Goal: Task Accomplishment & Management: Manage account settings

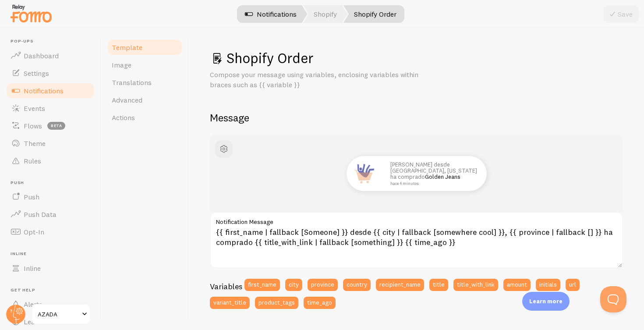
click at [265, 13] on link "Notifications" at bounding box center [270, 14] width 73 height 18
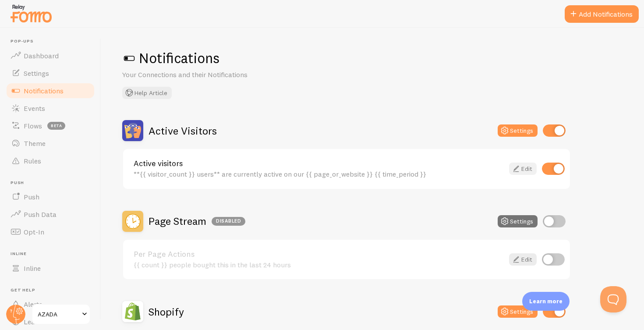
click at [528, 167] on link "Edit" at bounding box center [523, 169] width 28 height 12
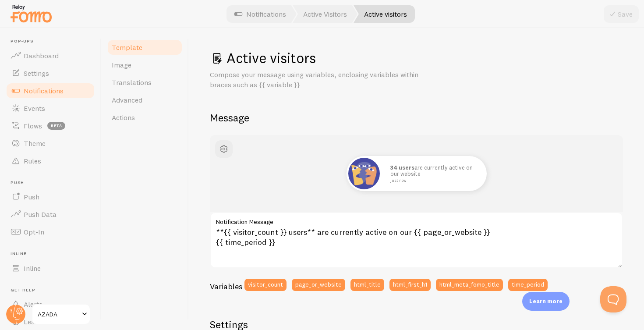
scroll to position [18, 0]
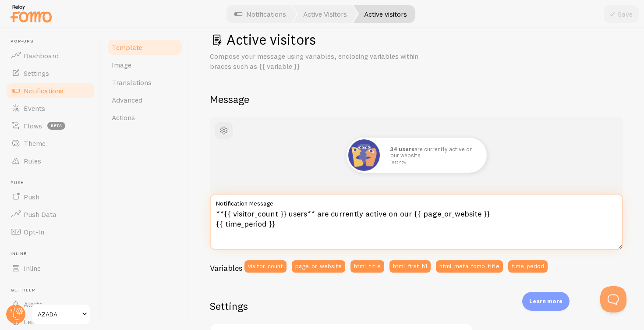
drag, startPoint x: 316, startPoint y: 213, endPoint x: 407, endPoint y: 213, distance: 90.7
click at [407, 213] on textarea "**{{ visitor_count }} users** are currently active on our {{ page_or_website }}…" at bounding box center [416, 222] width 413 height 56
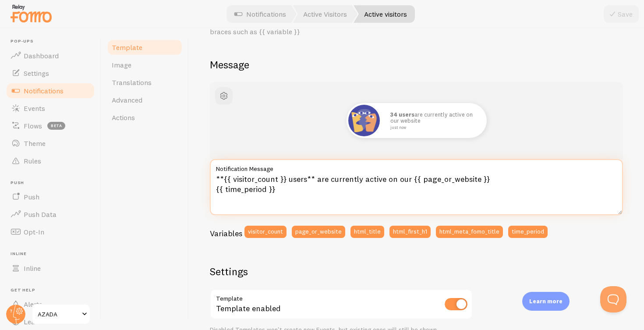
scroll to position [52, 0]
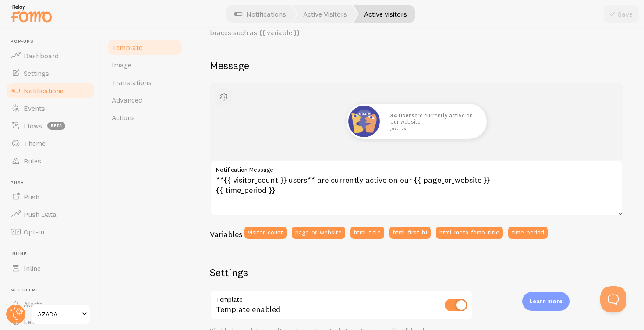
click at [222, 96] on span "button" at bounding box center [224, 97] width 11 height 11
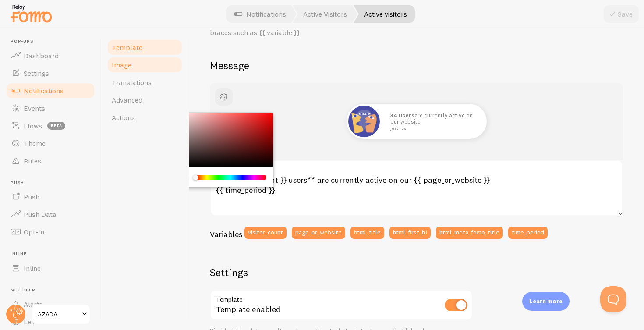
click at [122, 64] on span "Image" at bounding box center [122, 64] width 20 height 9
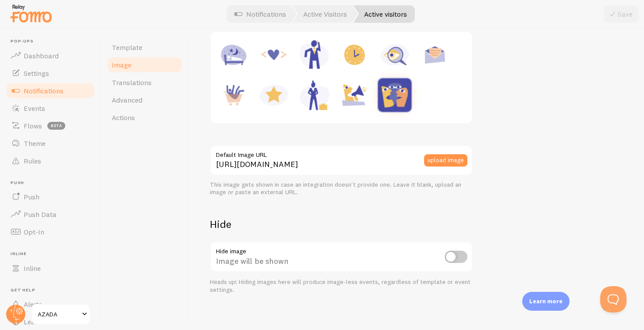
scroll to position [145, 0]
click at [468, 156] on div "upload image" at bounding box center [448, 160] width 49 height 12
click at [443, 156] on button "upload image" at bounding box center [445, 160] width 43 height 12
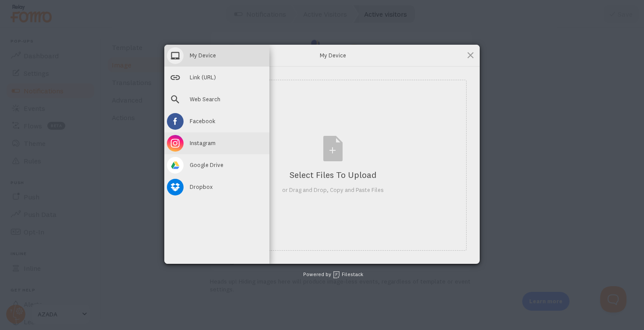
click at [178, 140] on span at bounding box center [175, 143] width 17 height 17
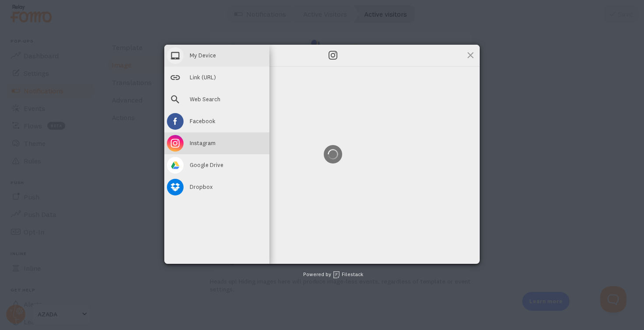
click at [200, 55] on span "My Device" at bounding box center [203, 55] width 26 height 8
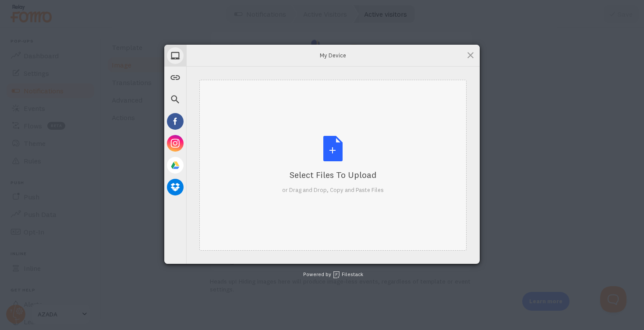
click at [330, 147] on div "Select Files to Upload or Drag and Drop, Copy and Paste Files" at bounding box center [333, 165] width 102 height 58
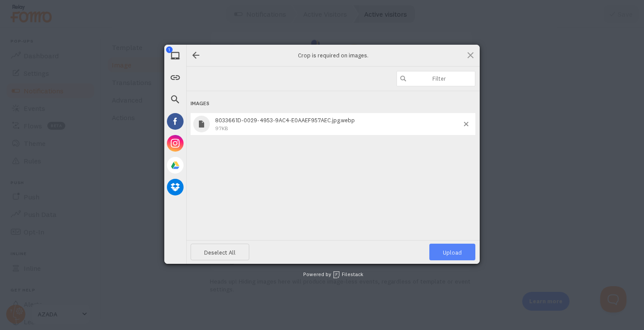
click at [453, 252] on span "Upload 1" at bounding box center [452, 252] width 19 height 7
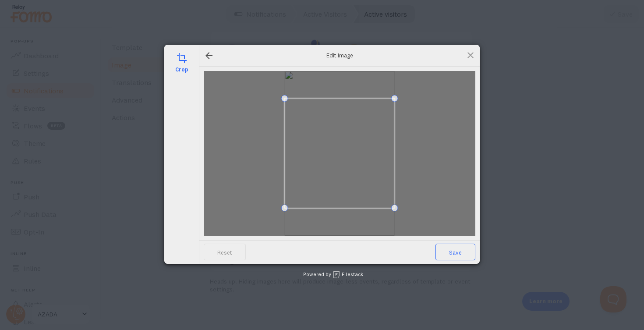
click at [457, 251] on span "Save" at bounding box center [456, 252] width 40 height 17
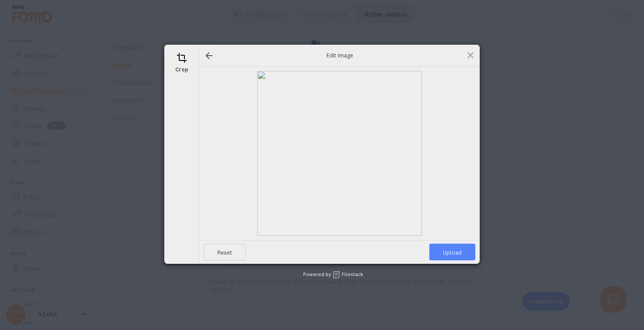
click at [457, 251] on span "Upload" at bounding box center [452, 252] width 46 height 17
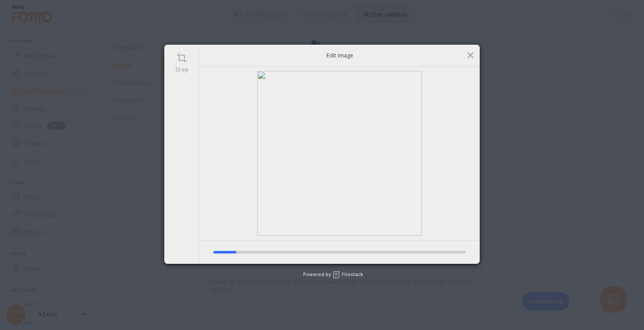
type input "https://process.filestackapi.com/ApqhzE1ldTzuKSj33adqez/resize=width:170,height…"
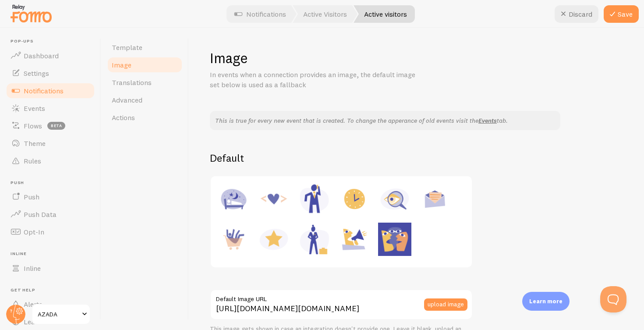
scroll to position [0, 0]
click at [134, 82] on span "Translations" at bounding box center [132, 82] width 40 height 9
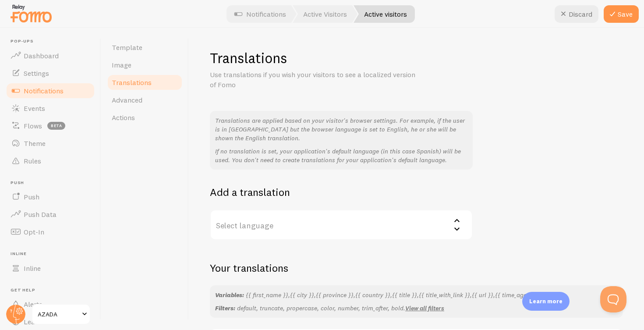
click at [453, 220] on icon at bounding box center [457, 220] width 11 height 11
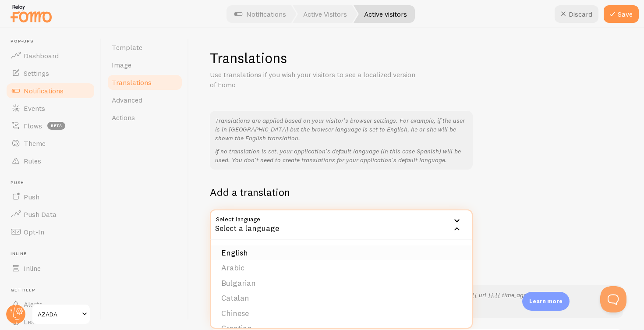
click at [235, 248] on li "English" at bounding box center [341, 252] width 261 height 15
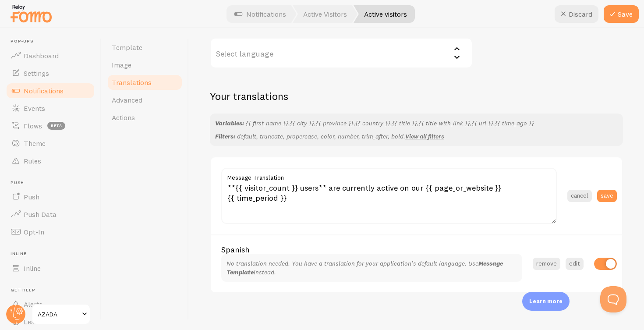
scroll to position [171, 0]
click at [361, 49] on label "Select language" at bounding box center [341, 53] width 263 height 31
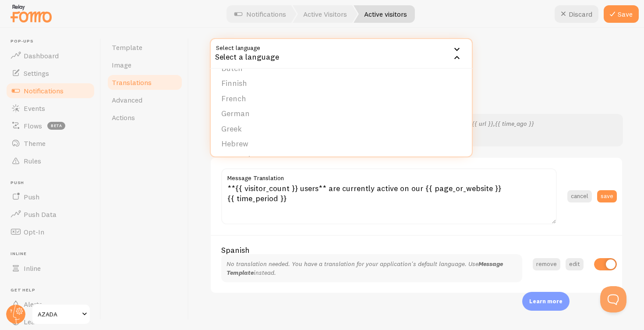
scroll to position [108, 0]
click at [240, 102] on li "German" at bounding box center [341, 109] width 261 height 15
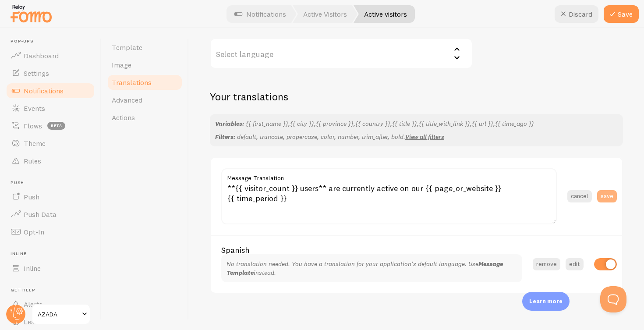
click at [609, 192] on button "save" at bounding box center [607, 196] width 20 height 12
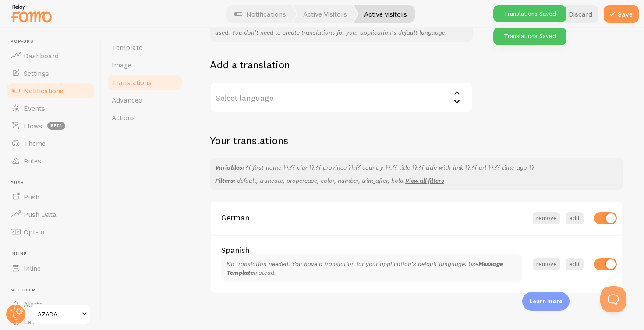
scroll to position [0, 0]
click at [577, 213] on button "edit" at bounding box center [575, 218] width 18 height 12
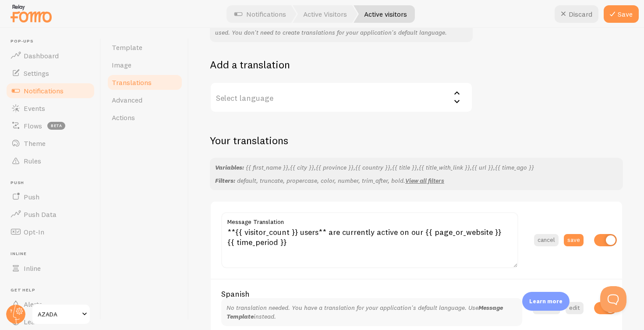
click at [311, 96] on label "Select language" at bounding box center [341, 97] width 263 height 31
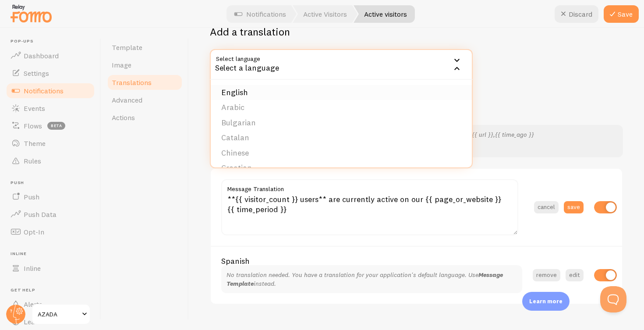
click at [234, 87] on li "English" at bounding box center [341, 92] width 261 height 15
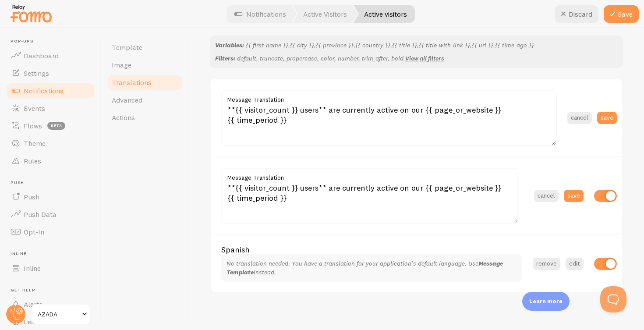
scroll to position [249, 0]
click at [574, 192] on button "save" at bounding box center [574, 196] width 20 height 12
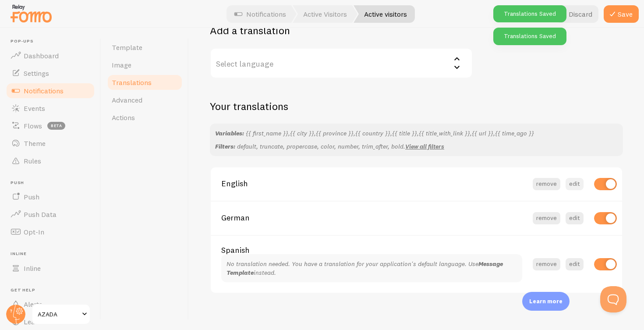
click at [577, 178] on button "edit" at bounding box center [575, 184] width 18 height 12
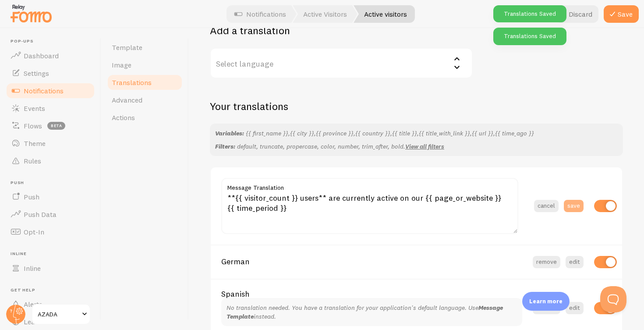
click at [572, 200] on button "save" at bounding box center [574, 206] width 20 height 12
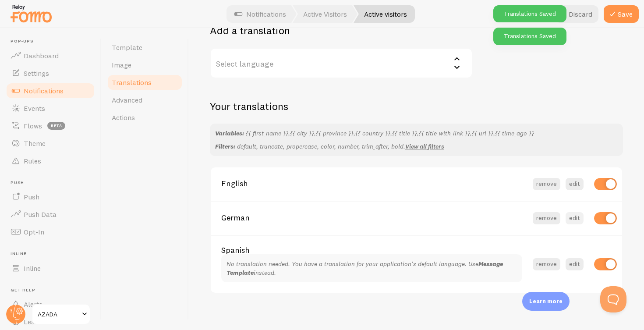
click at [575, 213] on button "edit" at bounding box center [575, 218] width 18 height 12
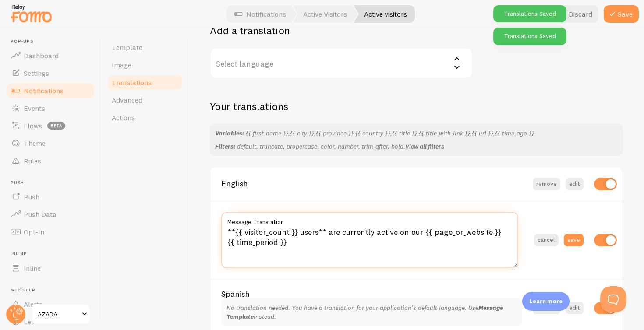
drag, startPoint x: 306, startPoint y: 240, endPoint x: 218, endPoint y: 229, distance: 88.7
click at [218, 229] on section "**{{ visitor_count }} users** are currently active on our {{ page_or_website }}…" at bounding box center [416, 240] width 411 height 78
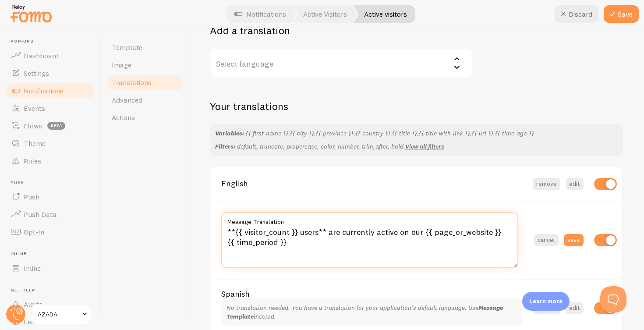
paste textarea "{{ visitor_count }} Benutzer sind derzeit aktiv auf unserer/unserem"
type textarea "{{ visitor_count }} Benutzer sind derzeit aktiv auf unserer/unserem {{ page_or_…"
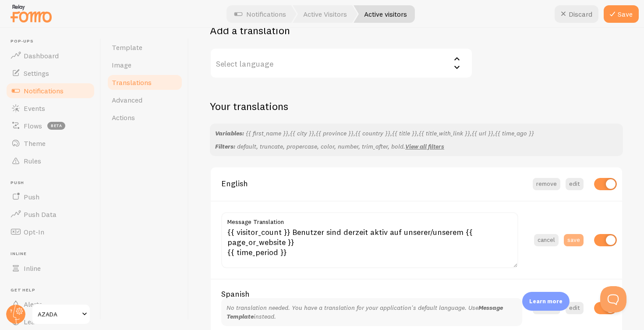
click at [578, 234] on button "save" at bounding box center [574, 240] width 20 height 12
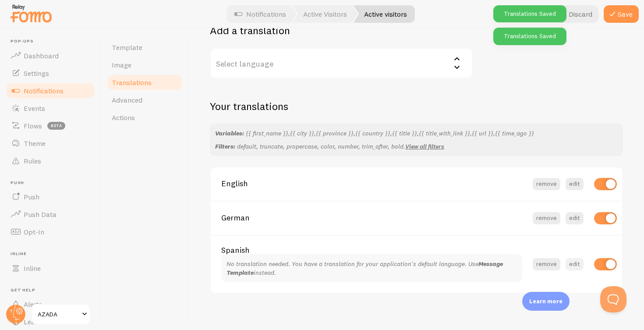
click at [577, 259] on button "edit" at bounding box center [575, 264] width 18 height 12
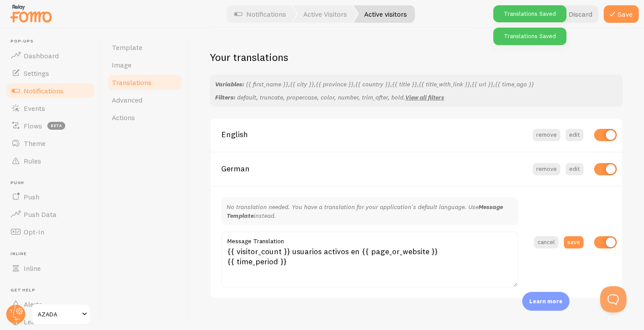
scroll to position [212, 0]
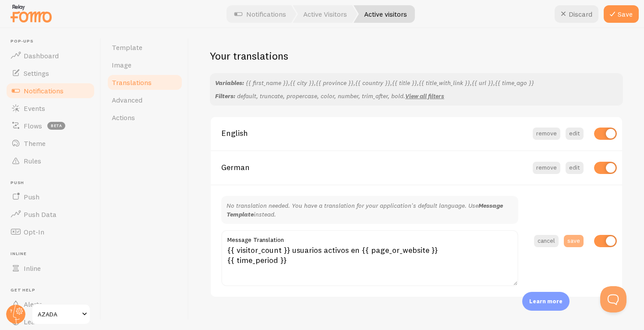
click at [575, 235] on button "save" at bounding box center [574, 241] width 20 height 12
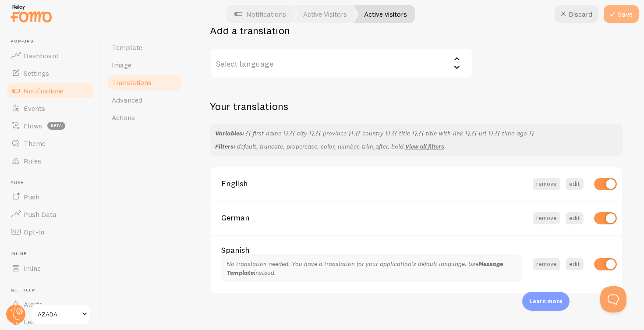
click at [622, 11] on button "Save" at bounding box center [621, 14] width 35 height 18
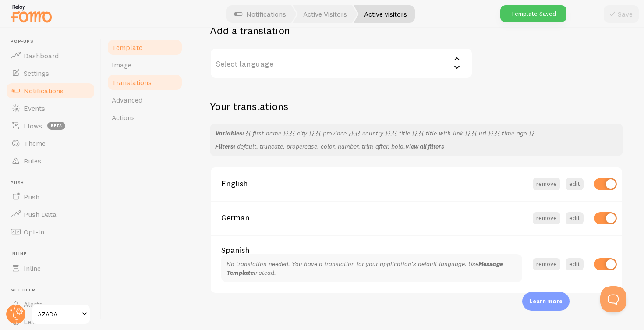
click at [132, 46] on span "Template" at bounding box center [127, 47] width 31 height 9
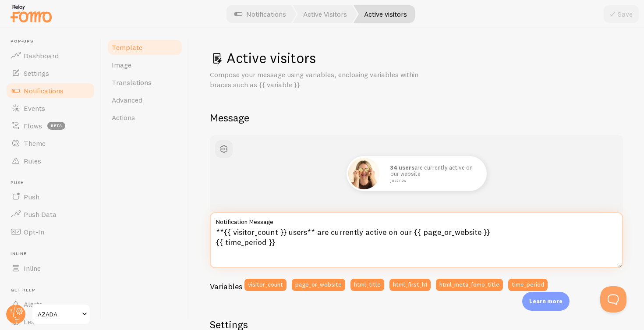
click at [326, 231] on textarea "**{{ visitor_count }} users** are currently active on our {{ page_or_website }}…" at bounding box center [416, 240] width 413 height 56
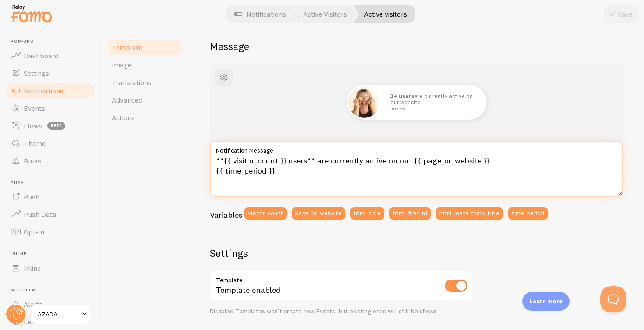
scroll to position [67, 0]
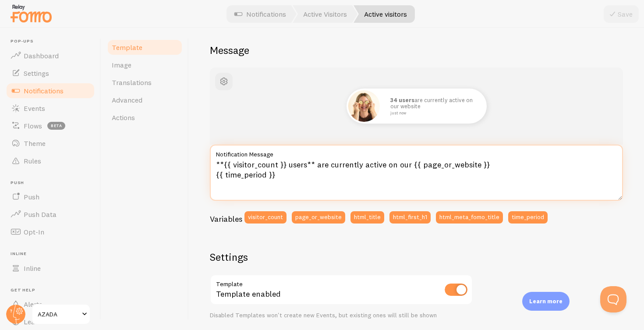
click at [300, 159] on textarea "**{{ visitor_count }} users** are currently active on our {{ page_or_website }}…" at bounding box center [416, 173] width 413 height 56
drag, startPoint x: 306, startPoint y: 163, endPoint x: 289, endPoint y: 163, distance: 17.1
click at [289, 163] on textarea "**{{ visitor_count }} users** are currently active on our {{ page_or_website }}…" at bounding box center [416, 173] width 413 height 56
drag, startPoint x: 421, startPoint y: 163, endPoint x: 329, endPoint y: 163, distance: 91.1
click at [329, 163] on textarea "**{{ visitor_count }} personas** are currently active on our {{ page_or_website…" at bounding box center [416, 173] width 413 height 56
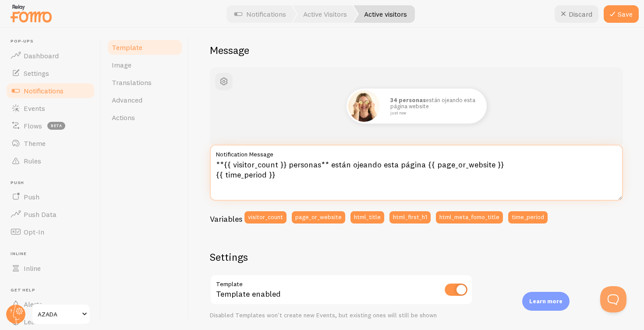
drag, startPoint x: 277, startPoint y: 163, endPoint x: 259, endPoint y: 163, distance: 18.8
click at [259, 163] on textarea "**{{ visitor_count }} personas** están ojeando esta página {{ page_or_website }…" at bounding box center [416, 173] width 413 height 56
click at [320, 174] on textarea "**{{ visitor_count }} personas** están ojeando esta página {{ page_or_website }…" at bounding box center [416, 173] width 413 height 56
drag, startPoint x: 276, startPoint y: 162, endPoint x: 233, endPoint y: 163, distance: 43.4
click at [233, 163] on textarea "**{{ visitor_count }} personas** están ojeando esta página {{ page_or_website }…" at bounding box center [416, 173] width 413 height 56
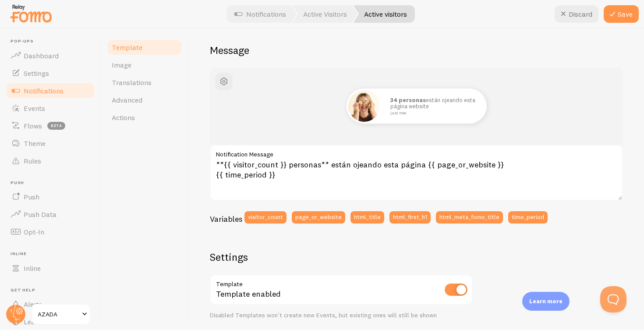
click at [187, 159] on div "Template Image Translations Advanced Actions" at bounding box center [145, 179] width 88 height 302
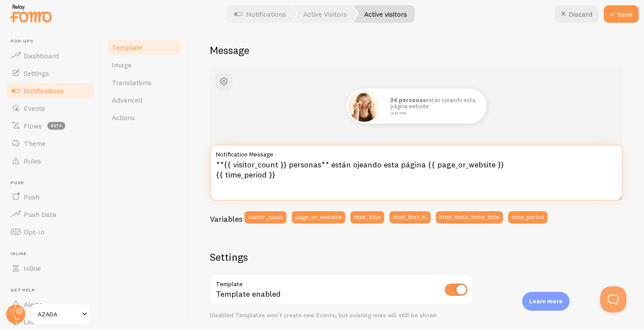
click at [409, 163] on textarea "**{{ visitor_count }} personas** están ojeando esta página {{ page_or_website }…" at bounding box center [416, 173] width 413 height 56
type textarea "**{{ visitor_count }} personas** están ojeando {{ page_or_website }} {{ time_pe…"
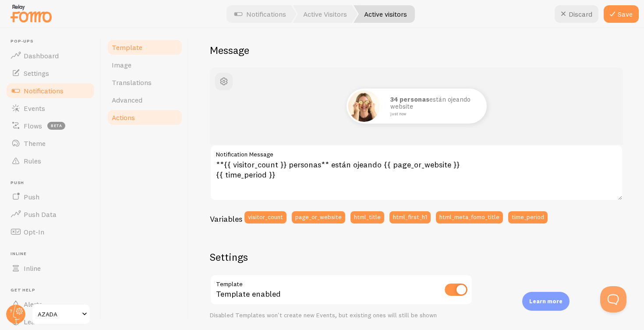
click at [128, 115] on span "Actions" at bounding box center [123, 117] width 23 height 9
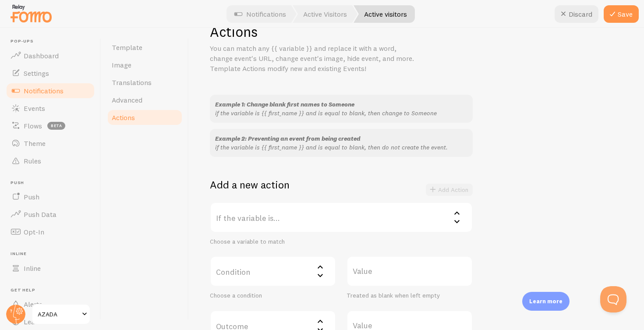
scroll to position [26, 0]
click at [135, 102] on span "Advanced" at bounding box center [127, 100] width 31 height 9
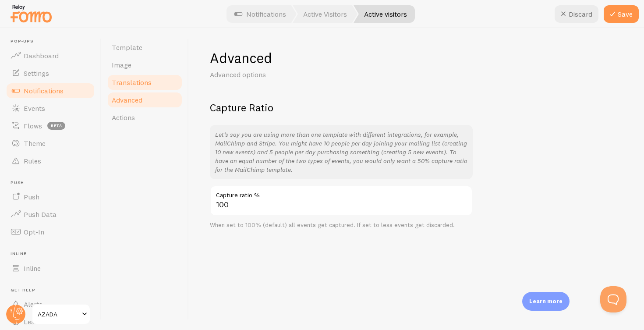
click at [131, 84] on span "Translations" at bounding box center [132, 82] width 40 height 9
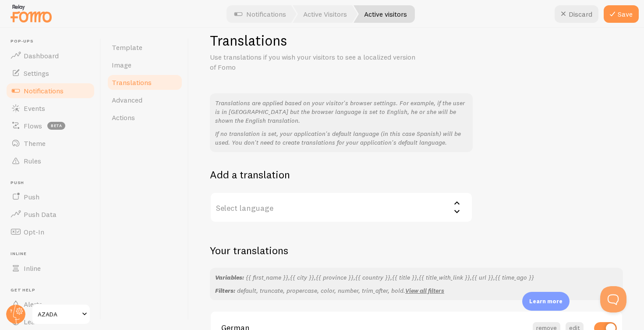
scroll to position [15, 0]
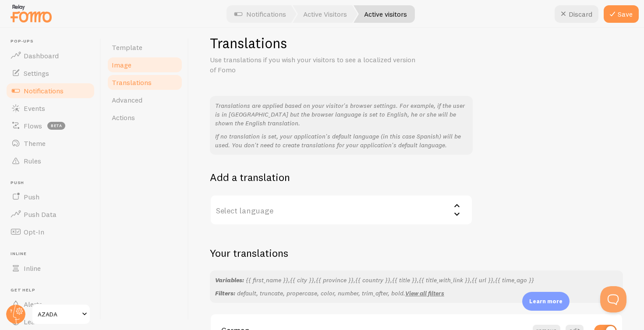
click at [119, 65] on span "Image" at bounding box center [122, 64] width 20 height 9
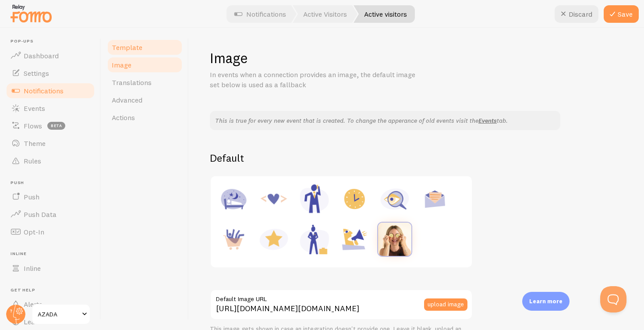
click at [126, 44] on span "Template" at bounding box center [127, 47] width 31 height 9
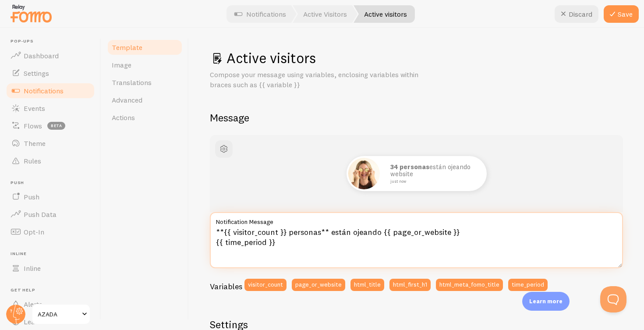
click at [379, 231] on textarea "**{{ visitor_count }} personas** están ojeando {{ page_or_website }} {{ time_pe…" at bounding box center [416, 240] width 413 height 56
drag, startPoint x: 286, startPoint y: 230, endPoint x: 216, endPoint y: 230, distance: 70.1
click at [216, 230] on textarea "**{{ visitor_count }} personas** están ojeando esta página ahora mismo" at bounding box center [416, 240] width 413 height 56
click at [269, 231] on textarea "154 personas** están ojeando esta página ahora mismo" at bounding box center [416, 240] width 413 height 56
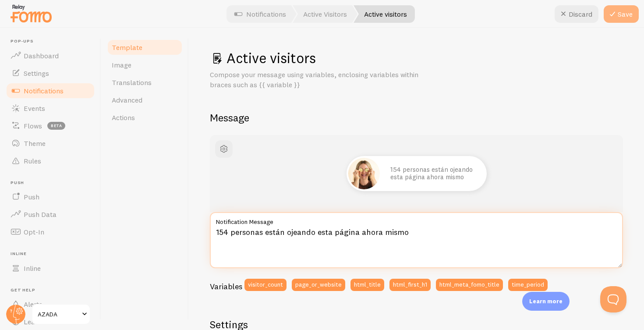
type textarea "154 personas están ojeando esta página ahora mismo"
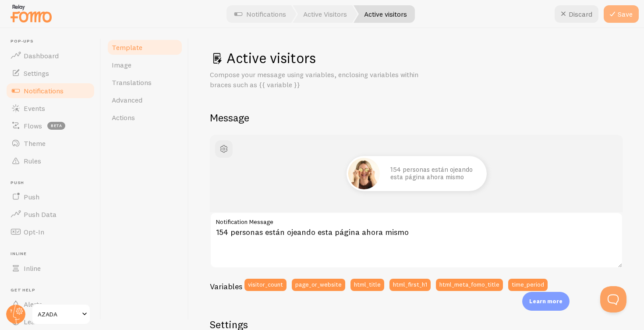
click at [622, 17] on button "Save" at bounding box center [621, 14] width 35 height 18
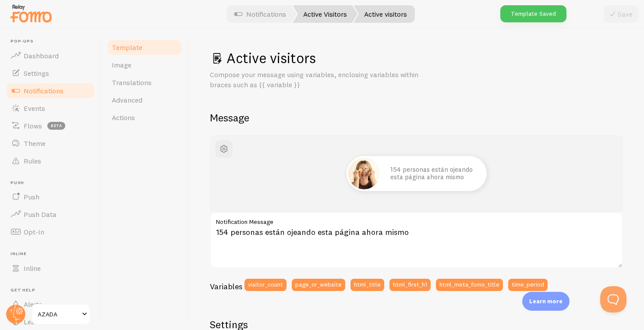
click at [321, 11] on link "Active Visitors" at bounding box center [325, 14] width 65 height 18
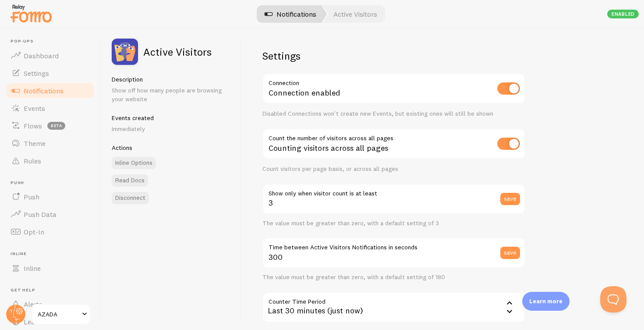
click at [286, 11] on link "Notifications" at bounding box center [290, 14] width 73 height 18
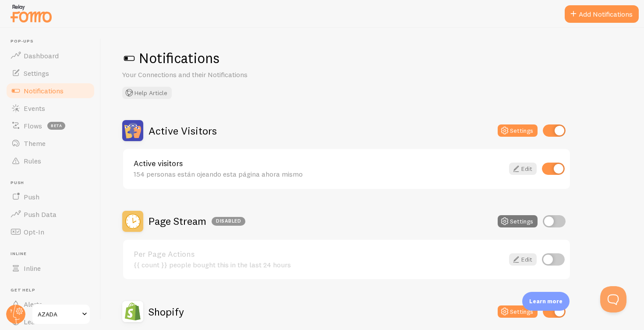
click at [516, 219] on button "Settings" at bounding box center [518, 221] width 40 height 12
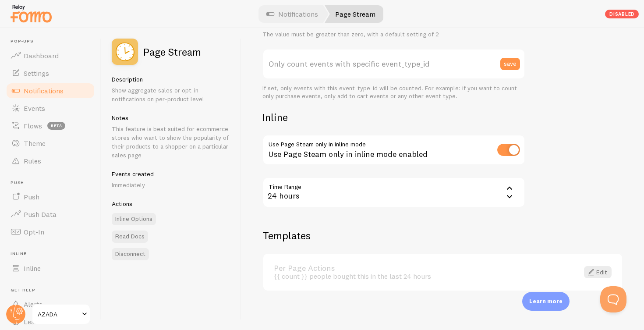
scroll to position [320, 0]
click at [601, 270] on link "Edit" at bounding box center [598, 273] width 28 height 12
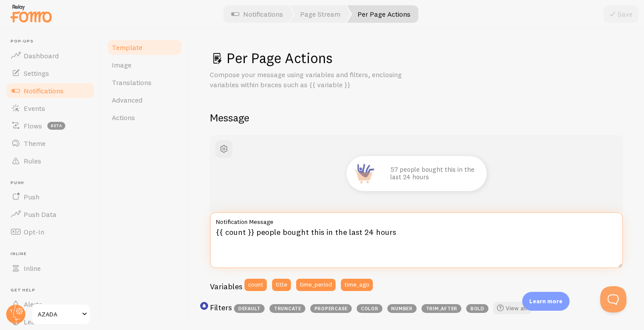
drag, startPoint x: 253, startPoint y: 231, endPoint x: 214, endPoint y: 231, distance: 38.6
click at [214, 231] on textarea "{{ count }} people bought this in the last 24 hours" at bounding box center [416, 240] width 413 height 56
click at [241, 231] on textarea "24 people bought this in the last 24 hours" at bounding box center [416, 240] width 413 height 56
drag, startPoint x: 374, startPoint y: 231, endPoint x: 261, endPoint y: 233, distance: 113.5
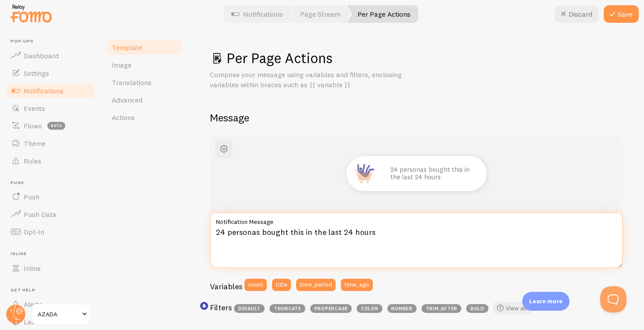
click at [261, 233] on textarea "24 personas bought this in the last 24 hours" at bounding box center [416, 240] width 413 height 56
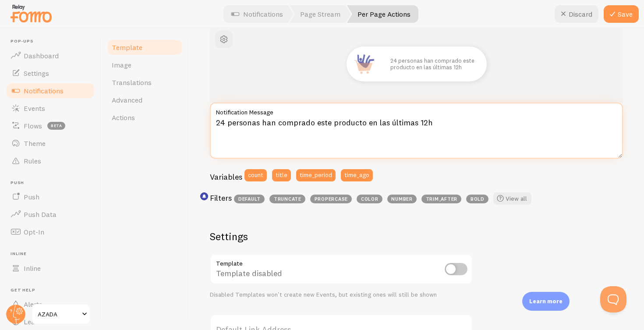
scroll to position [109, 0]
type textarea "24 personas han comprado este producto en las últimas 12h"
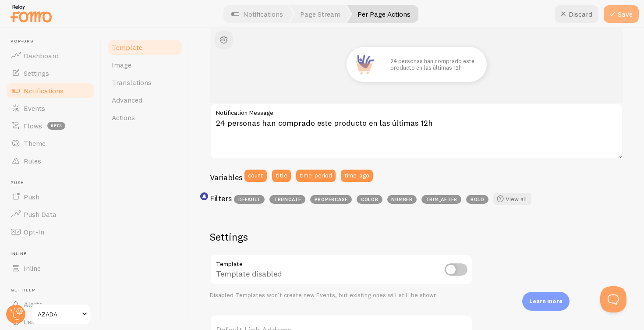
click at [622, 12] on button "Save" at bounding box center [621, 14] width 35 height 18
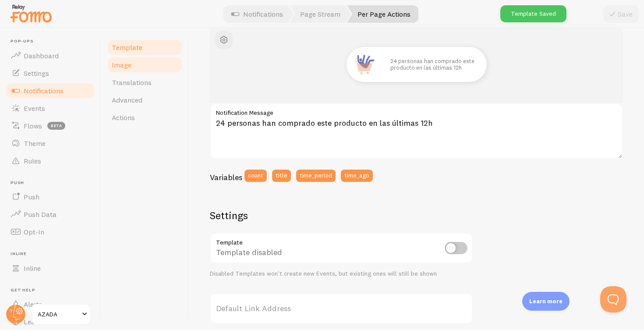
click at [124, 66] on span "Image" at bounding box center [122, 64] width 20 height 9
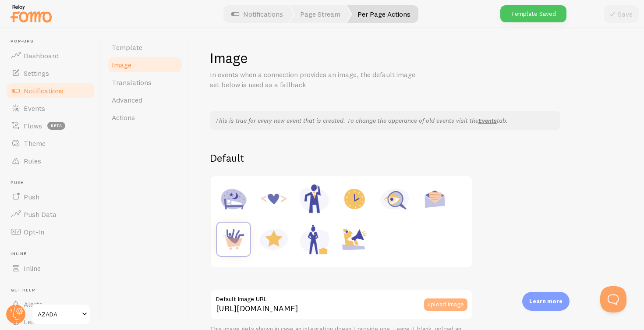
click at [437, 301] on button "upload image" at bounding box center [445, 304] width 43 height 12
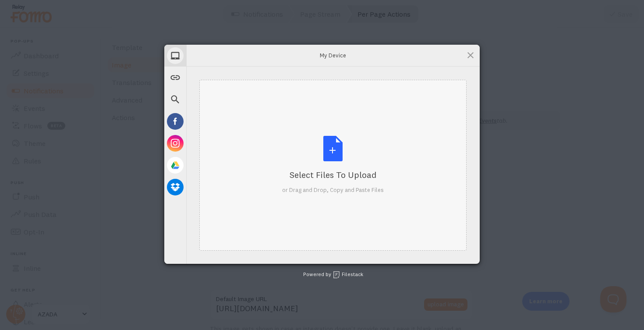
click at [332, 147] on div "Select Files to Upload or Drag and Drop, Copy and Paste Files" at bounding box center [333, 165] width 102 height 58
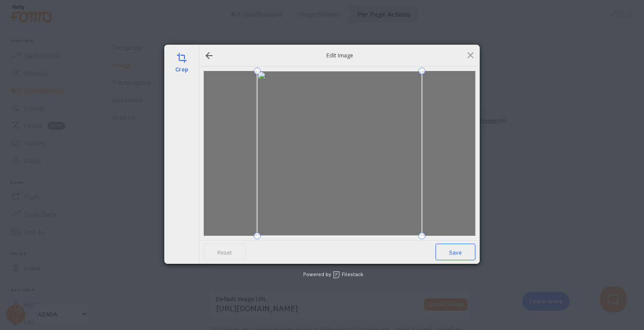
click at [457, 249] on span "Save" at bounding box center [456, 252] width 40 height 17
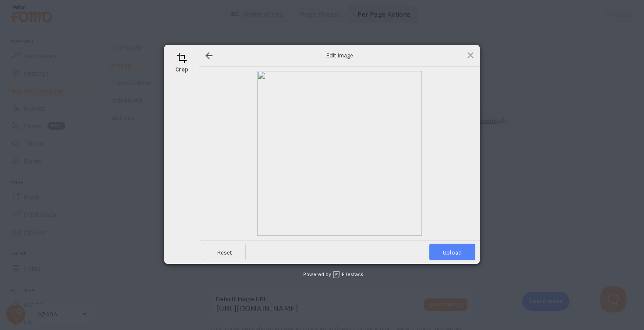
click at [457, 249] on span "Upload" at bounding box center [452, 252] width 46 height 17
type input "https://process.filestackapi.com/ApqhzE1ldTzuKSj33adqez/resize=width:170,height…"
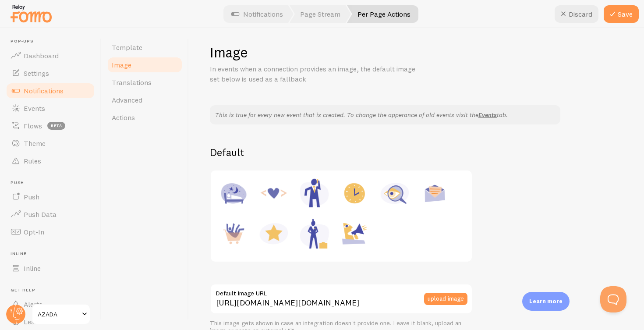
scroll to position [4, 0]
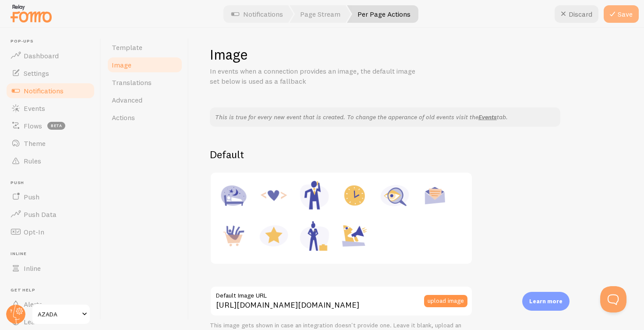
click at [622, 9] on button "Save" at bounding box center [621, 14] width 35 height 18
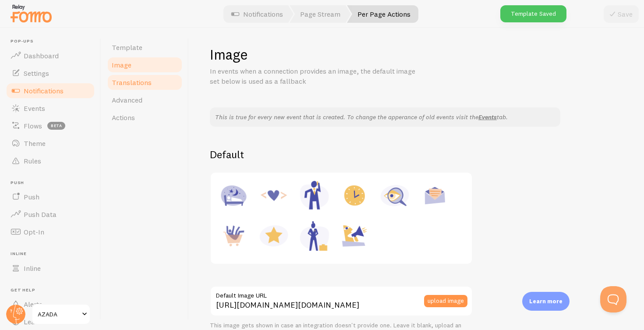
click at [126, 79] on span "Translations" at bounding box center [132, 82] width 40 height 9
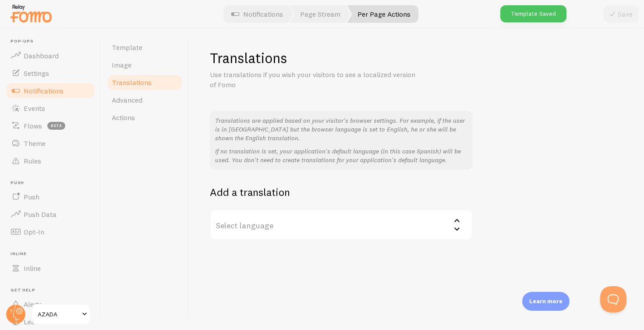
click at [319, 227] on label "Select language" at bounding box center [341, 224] width 263 height 31
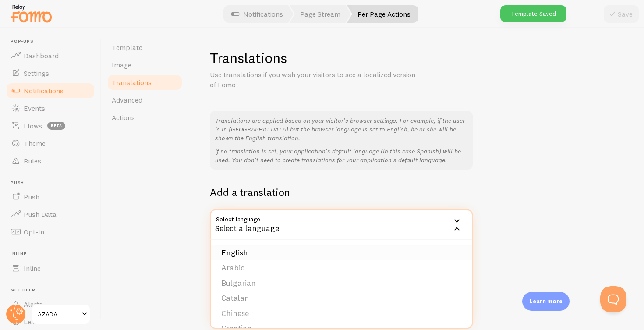
click at [316, 248] on li "English" at bounding box center [341, 252] width 261 height 15
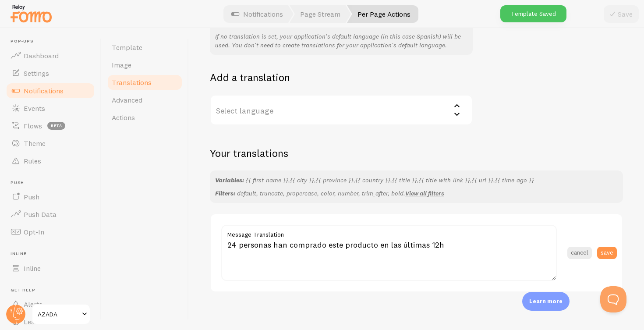
scroll to position [114, 0]
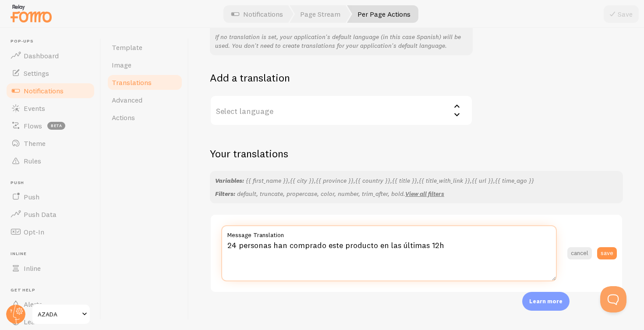
drag, startPoint x: 458, startPoint y: 241, endPoint x: 240, endPoint y: 240, distance: 218.2
click at [240, 240] on textarea "24 personas han comprado este producto en las últimas 12h" at bounding box center [389, 253] width 336 height 56
type textarea "24 people bought this product in the last 12h"
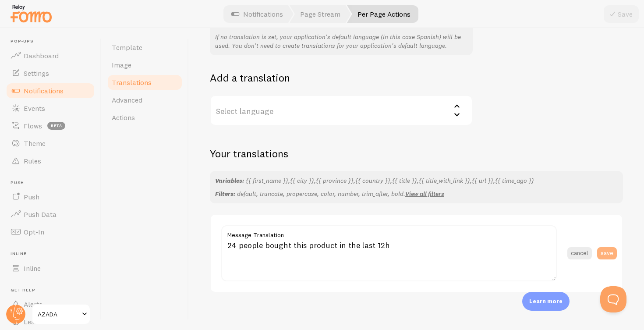
click at [609, 248] on button "save" at bounding box center [607, 253] width 20 height 12
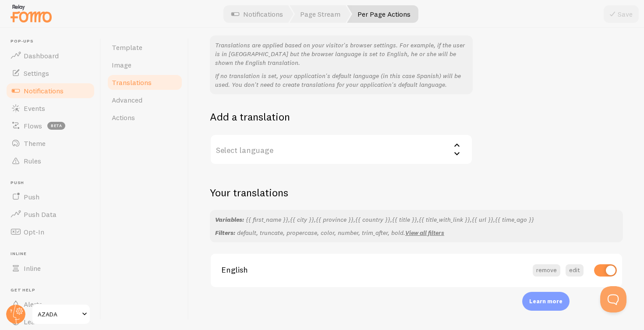
scroll to position [71, 0]
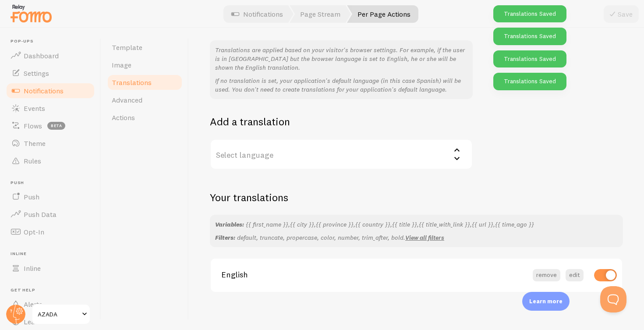
click at [260, 149] on label "Select language" at bounding box center [341, 154] width 263 height 31
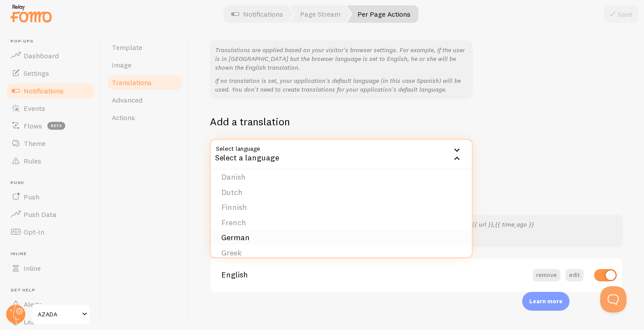
scroll to position [81, 0]
click at [236, 231] on li "German" at bounding box center [341, 237] width 261 height 15
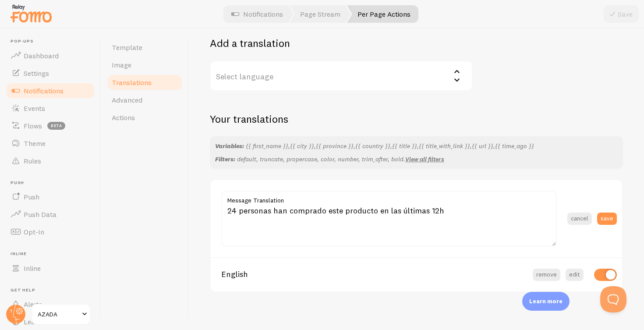
scroll to position [149, 0]
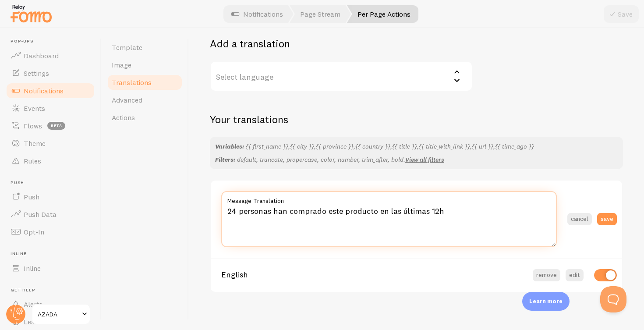
drag, startPoint x: 452, startPoint y: 207, endPoint x: 222, endPoint y: 207, distance: 229.6
click at [222, 207] on textarea "24 personas han comprado este producto en las últimas 12h" at bounding box center [389, 219] width 336 height 56
paste textarea "Personen haben dieses Produkt in den letzten 12 Stunden gekauft."
type textarea "24 Personen haben dieses Produkt in den letzten 12 Stunden gekauft."
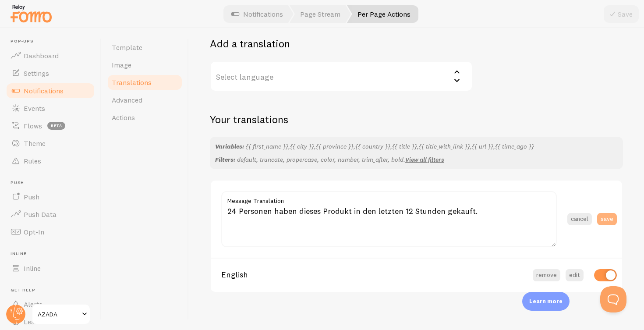
click at [608, 214] on button "save" at bounding box center [607, 219] width 20 height 12
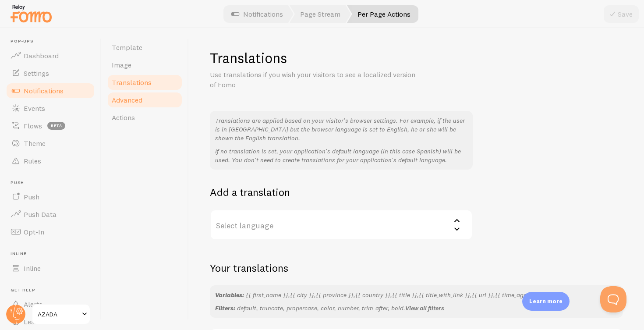
scroll to position [0, 0]
click at [132, 96] on span "Advanced" at bounding box center [127, 100] width 31 height 9
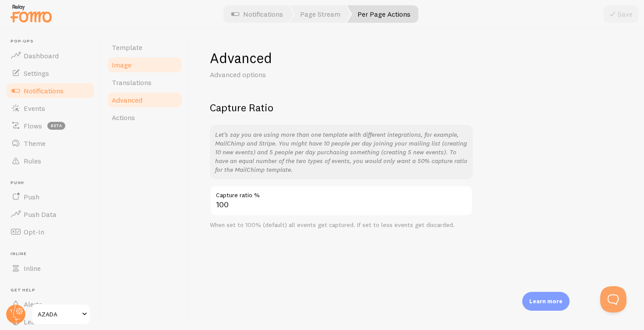
click at [128, 66] on span "Image" at bounding box center [122, 64] width 20 height 9
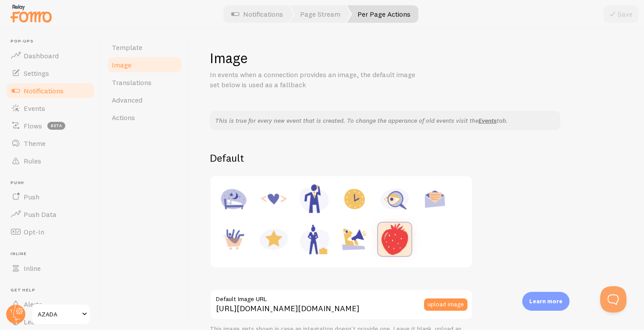
click at [396, 232] on img at bounding box center [394, 239] width 33 height 33
click at [129, 46] on span "Template" at bounding box center [127, 47] width 31 height 9
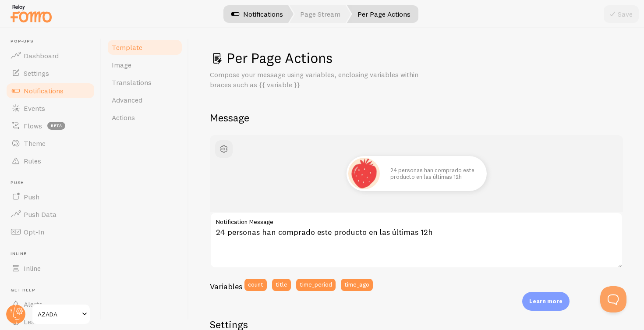
click at [268, 16] on link "Notifications" at bounding box center [257, 14] width 73 height 18
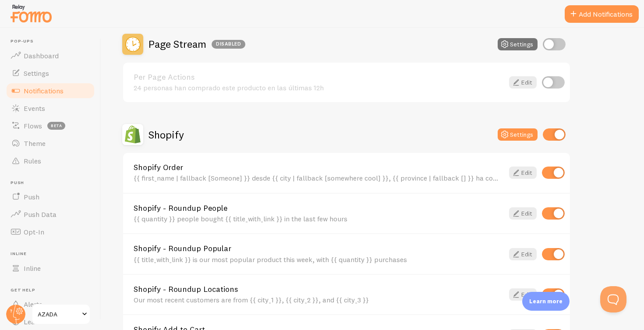
scroll to position [195, 0]
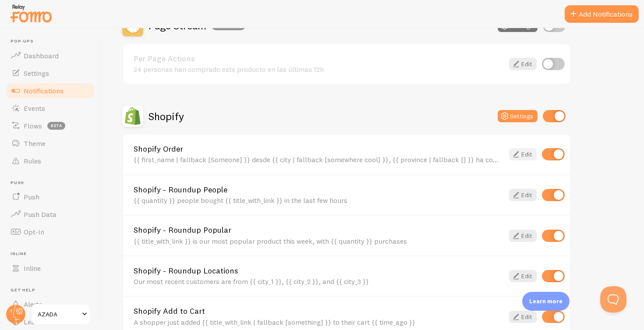
click at [526, 155] on link "Edit" at bounding box center [523, 154] width 28 height 12
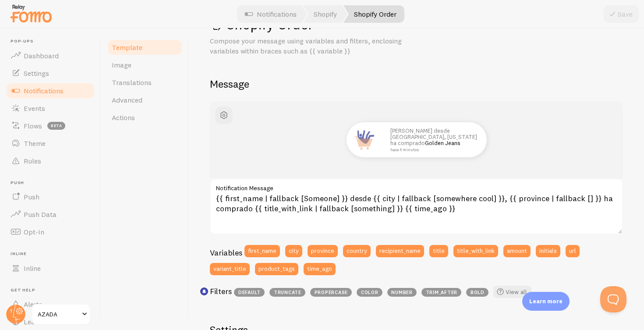
scroll to position [36, 0]
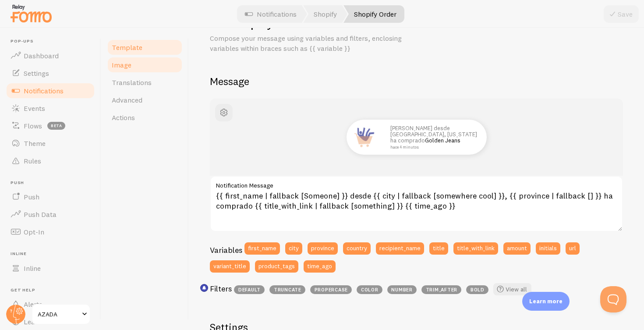
click at [123, 66] on span "Image" at bounding box center [122, 64] width 20 height 9
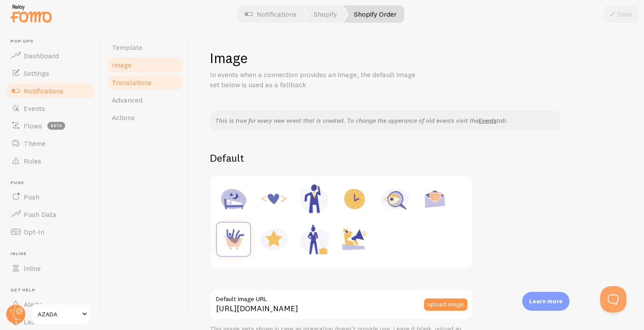
click at [124, 81] on span "Translations" at bounding box center [132, 82] width 40 height 9
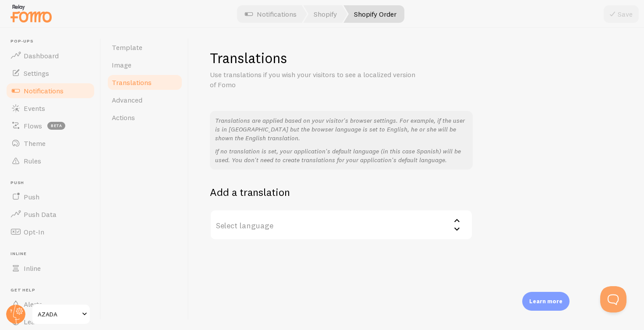
click at [376, 220] on label "Select language" at bounding box center [341, 224] width 263 height 31
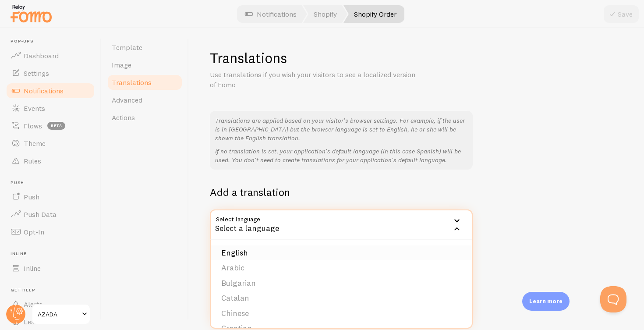
click at [349, 251] on li "English" at bounding box center [341, 252] width 261 height 15
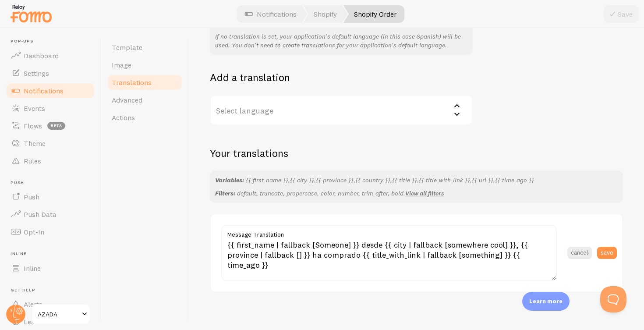
scroll to position [114, 0]
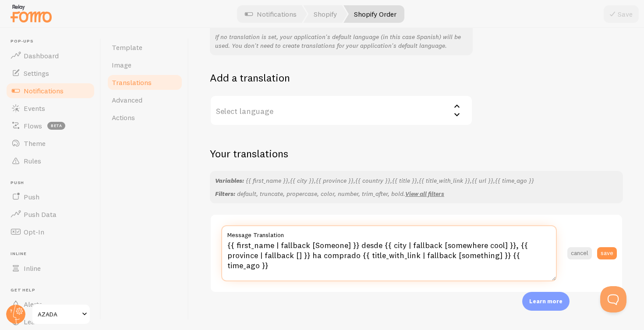
click at [367, 241] on textarea "{{ first_name | fallback [Someone] }} desde {{ city | fallback [somewhere cool]…" at bounding box center [389, 253] width 336 height 56
drag, startPoint x: 319, startPoint y: 250, endPoint x: 275, endPoint y: 251, distance: 43.8
click at [275, 251] on textarea "{{ first_name | fallback [Someone] }} from {{ city | fallback [somewhere cool] …" at bounding box center [389, 253] width 336 height 56
type textarea "{{ first_name | fallback [Someone] }} from {{ city | fallback [somewhere cool] …"
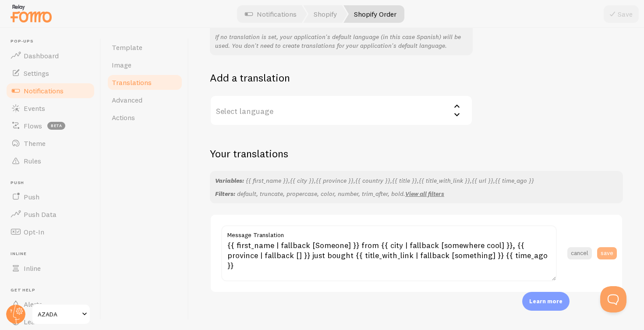
click at [607, 248] on button "save" at bounding box center [607, 253] width 20 height 12
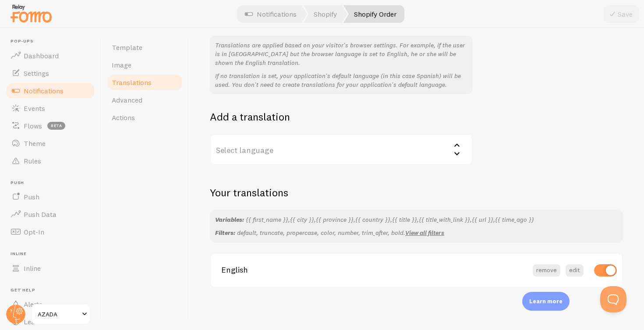
scroll to position [71, 0]
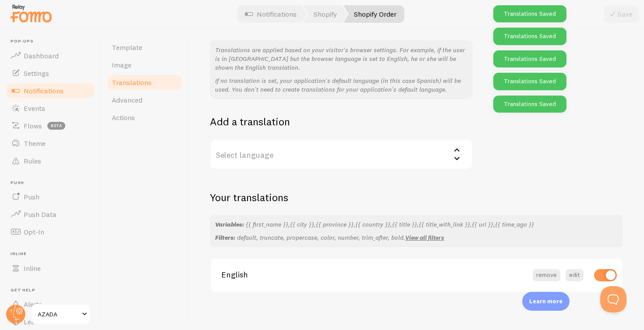
click at [422, 150] on label "Select language" at bounding box center [341, 154] width 263 height 31
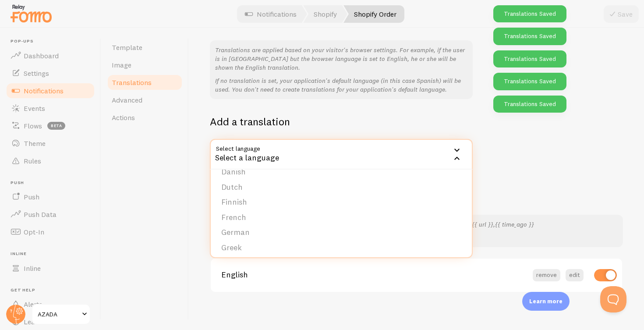
scroll to position [92, 0]
click at [240, 220] on li "German" at bounding box center [341, 226] width 261 height 15
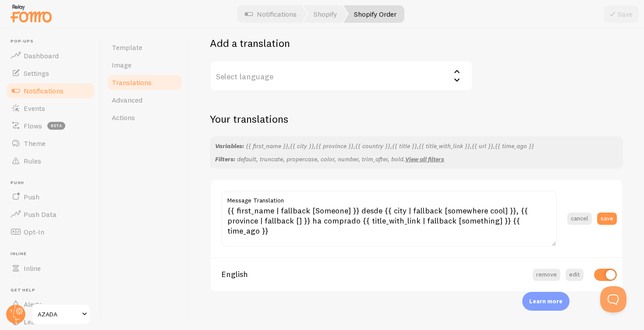
scroll to position [149, 0]
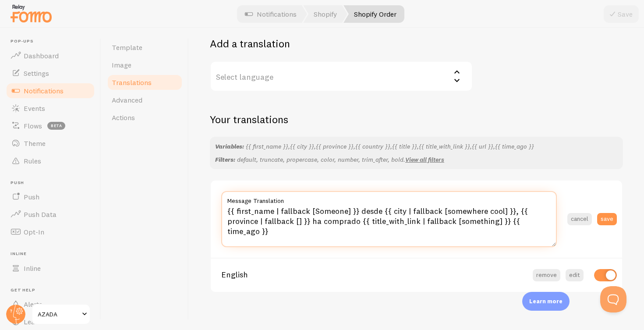
drag, startPoint x: 244, startPoint y: 229, endPoint x: 216, endPoint y: 208, distance: 35.3
click at [216, 208] on section "{{ first_name | fallback [Someone] }} desde {{ city | fallback [somewhere cool]…" at bounding box center [416, 219] width 411 height 77
paste textarea "Jemand] }} aus {{ city | fallback [irgendwo Cooles] }}, {{ province | fallback …"
type textarea "{{ first_name | fallback [Jemand] }} aus {{ city | fallback [irgendwo Cooles] }…"
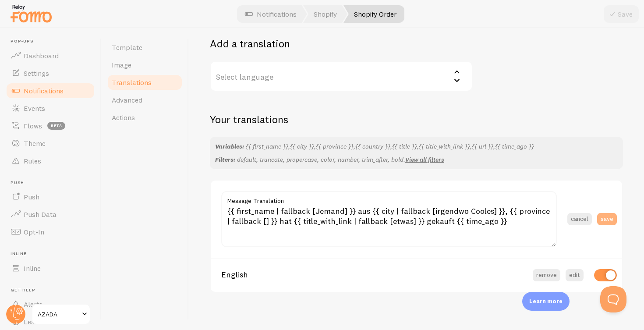
click at [609, 213] on button "save" at bounding box center [607, 219] width 20 height 12
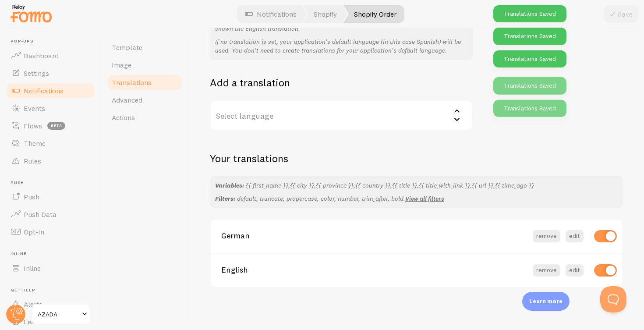
scroll to position [105, 0]
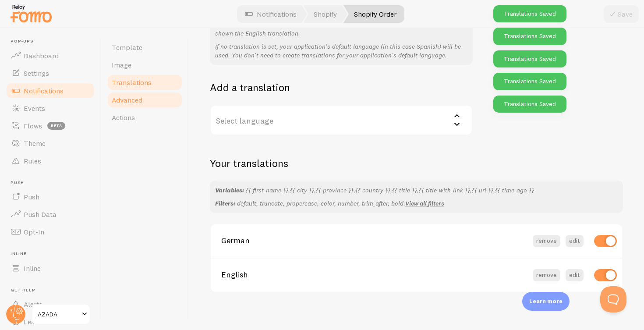
click at [128, 100] on span "Advanced" at bounding box center [127, 100] width 31 height 9
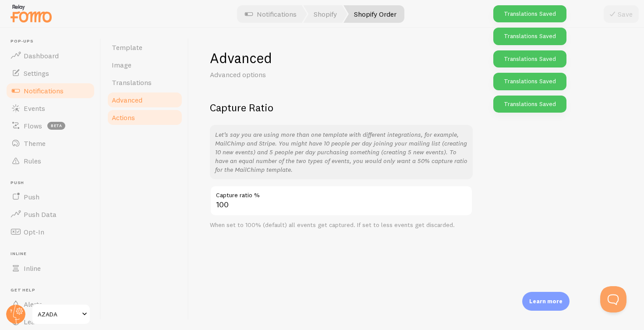
click at [128, 113] on link "Actions" at bounding box center [144, 118] width 77 height 18
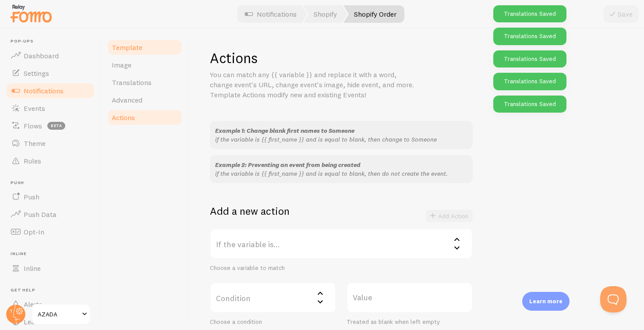
click at [124, 49] on span "Template" at bounding box center [127, 47] width 31 height 9
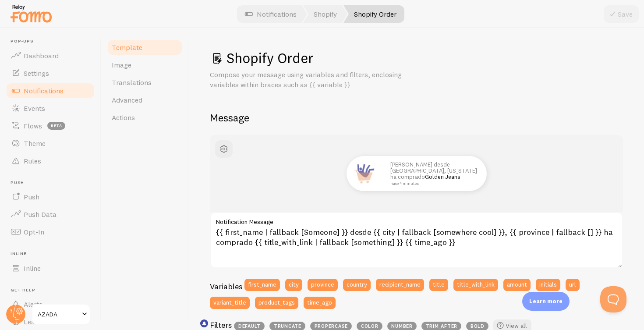
click at [226, 144] on span "button" at bounding box center [224, 149] width 11 height 11
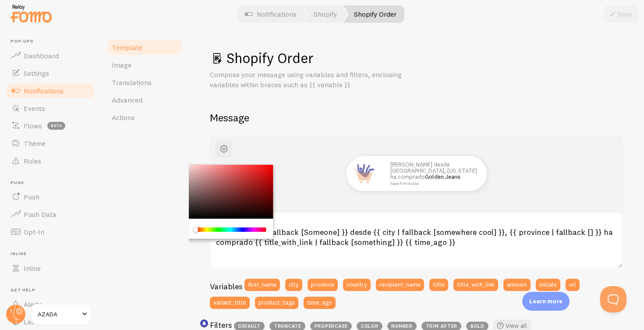
click at [177, 149] on div "Template Image Translations Advanced Actions" at bounding box center [145, 179] width 88 height 302
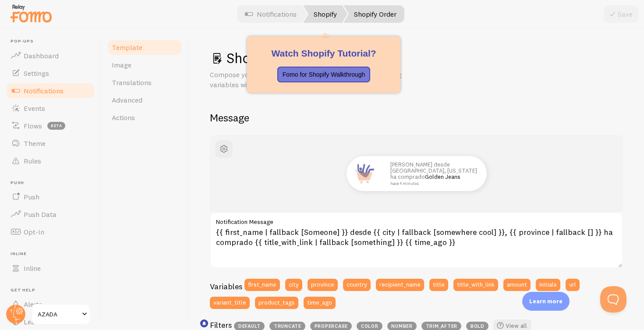
click at [324, 15] on link "Shopify" at bounding box center [325, 14] width 44 height 18
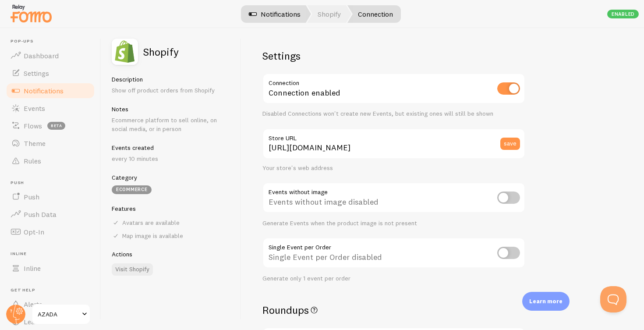
click at [282, 10] on link "Notifications" at bounding box center [274, 14] width 73 height 18
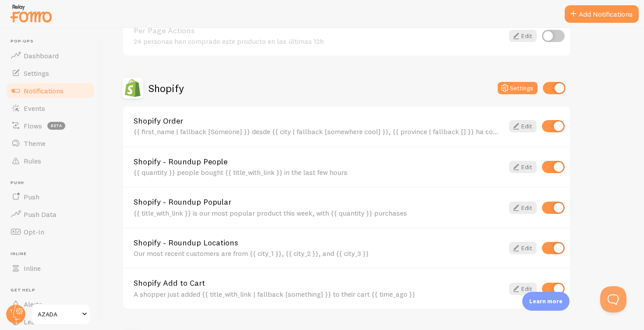
scroll to position [223, 0]
click at [528, 164] on link "Edit" at bounding box center [523, 167] width 28 height 12
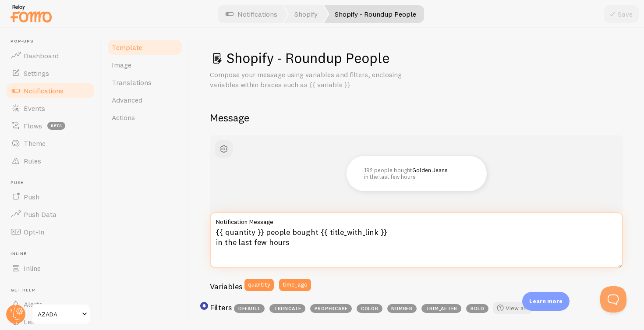
drag, startPoint x: 316, startPoint y: 230, endPoint x: 267, endPoint y: 230, distance: 49.1
click at [267, 230] on textarea "{{ quantity }} people bought {{ title_with_link }} in the last few hours" at bounding box center [416, 240] width 413 height 56
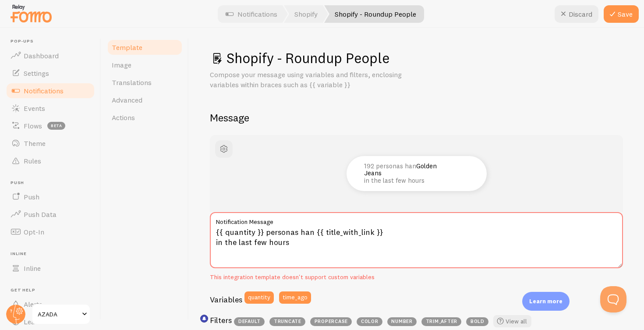
click at [213, 208] on div "192 personas han Golden Jeans in the last few hours" at bounding box center [416, 173] width 413 height 77
click at [189, 191] on div "Shopify - Roundup People Compose your message using variables and filters, encl…" at bounding box center [416, 179] width 455 height 302
click at [573, 14] on button "Discard" at bounding box center [577, 14] width 44 height 18
type textarea "{{ quantity }} people bought {{ title_with_link }} in the last few hours"
click at [130, 44] on span "Template" at bounding box center [127, 47] width 31 height 9
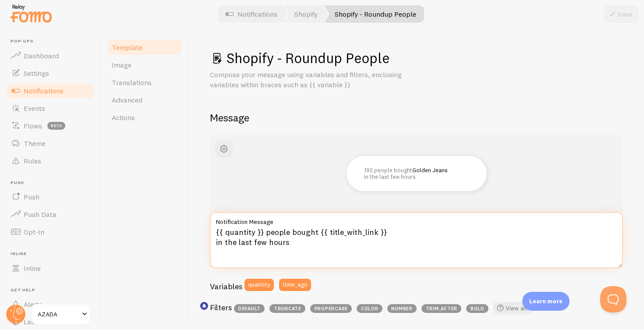
click at [311, 231] on textarea "{{ quantity }} people bought {{ title_with_link }} in the last few hours" at bounding box center [416, 240] width 413 height 56
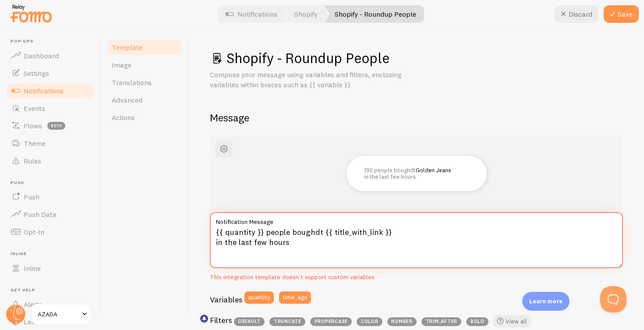
type textarea "{{ quantity }} people bought {{ title_with_link }} in the last few hours"
click at [130, 81] on span "Translations" at bounding box center [132, 82] width 40 height 9
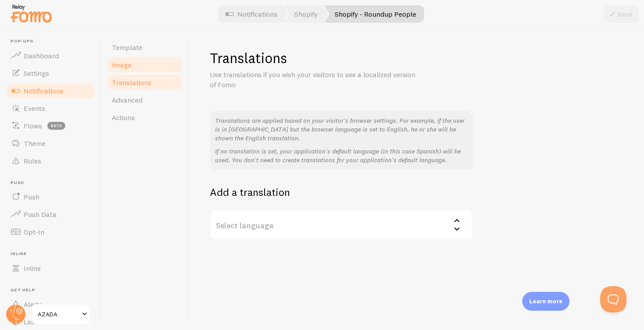
click at [125, 64] on span "Image" at bounding box center [122, 64] width 20 height 9
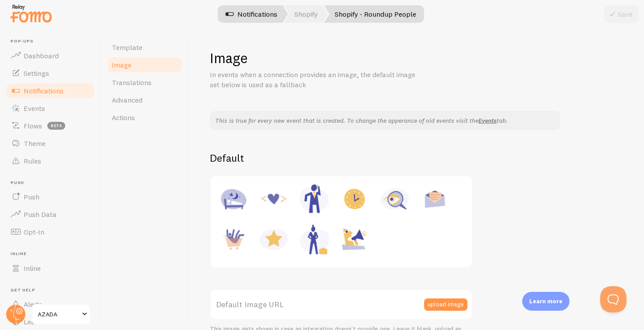
click at [255, 10] on link "Notifications" at bounding box center [251, 14] width 73 height 18
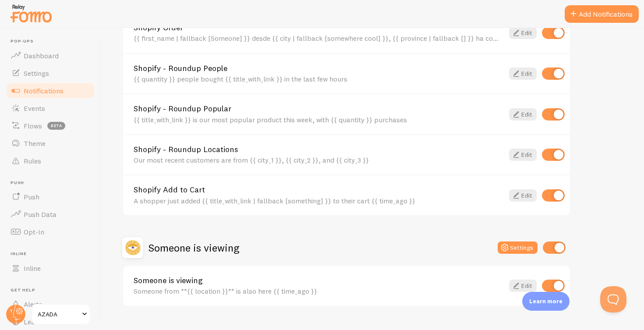
scroll to position [319, 0]
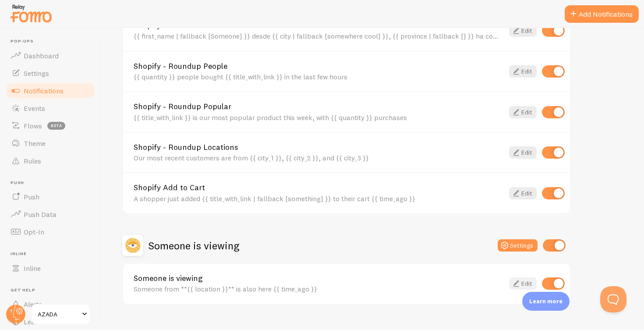
click at [526, 283] on link "Edit" at bounding box center [523, 283] width 28 height 12
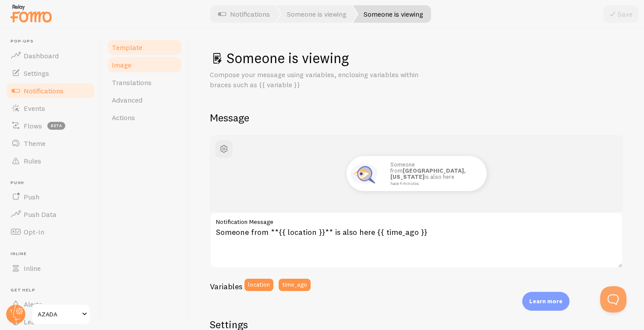
click at [122, 65] on span "Image" at bounding box center [122, 64] width 20 height 9
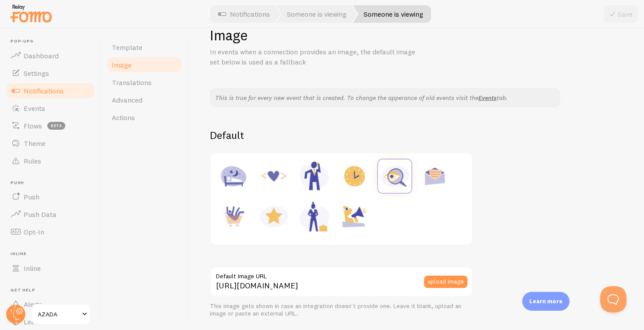
scroll to position [25, 0]
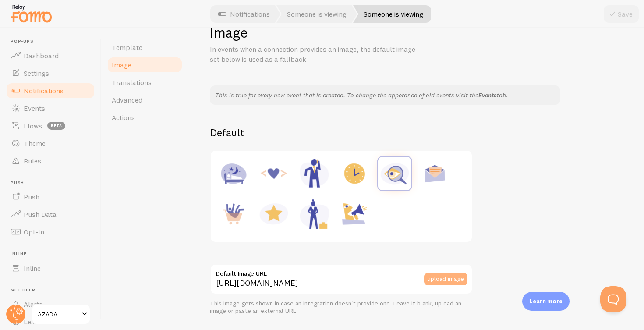
click at [447, 278] on button "upload image" at bounding box center [445, 279] width 43 height 12
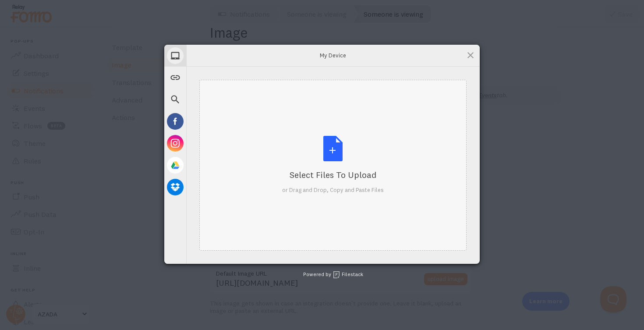
click at [334, 141] on div "Select Files to Upload or Drag and Drop, Copy and Paste Files" at bounding box center [333, 165] width 102 height 58
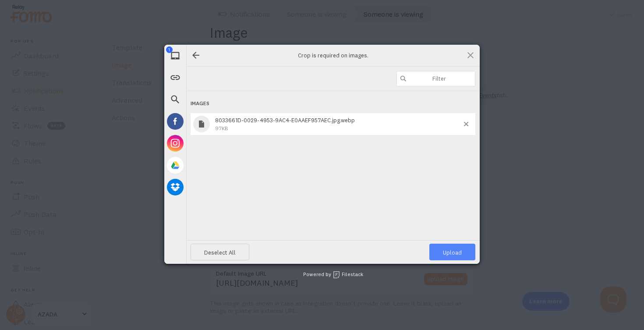
click at [450, 247] on span "Upload 1" at bounding box center [452, 252] width 46 height 17
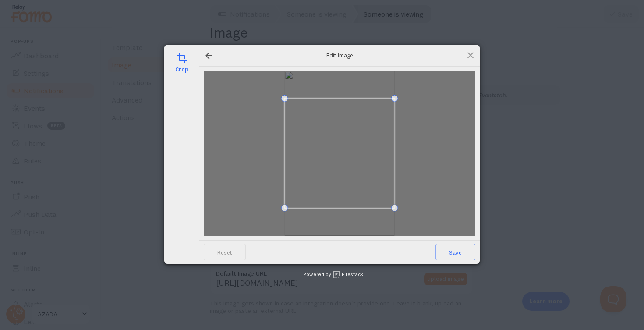
click at [450, 247] on span "Save" at bounding box center [456, 252] width 40 height 17
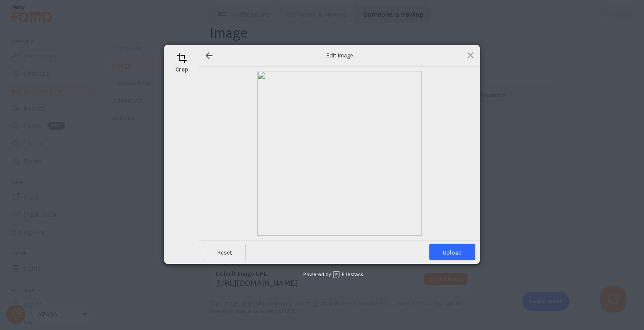
click at [450, 247] on span "Upload" at bounding box center [452, 252] width 46 height 17
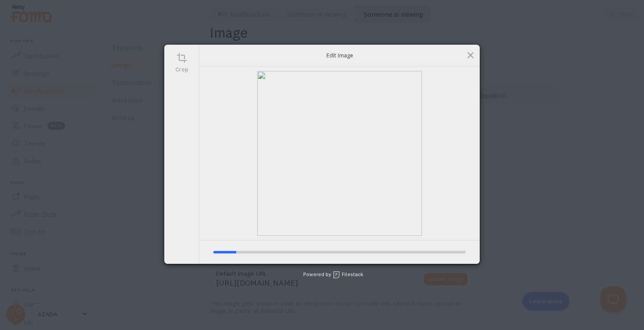
type input "[URL][DOMAIN_NAME][DOMAIN_NAME]"
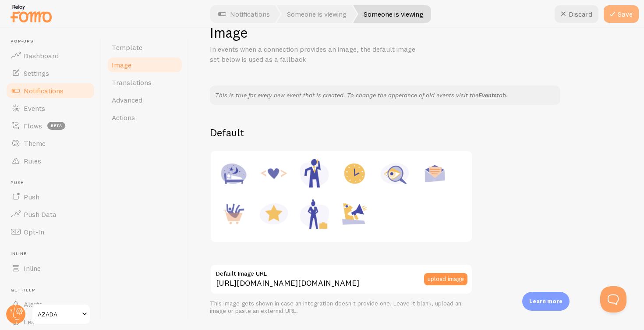
click at [618, 9] on icon at bounding box center [612, 14] width 11 height 11
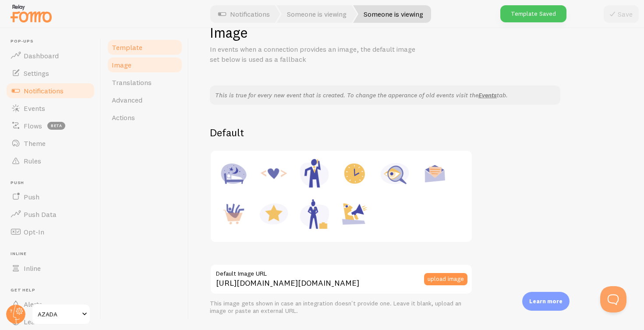
click at [127, 47] on span "Template" at bounding box center [127, 47] width 31 height 9
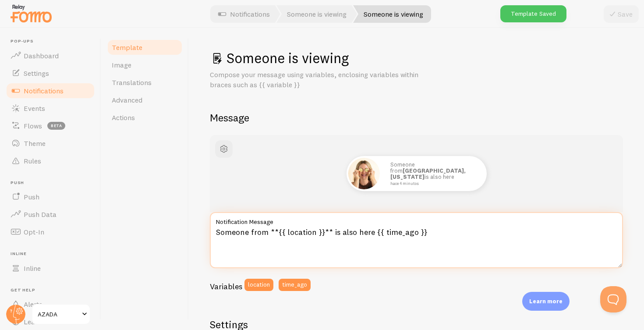
click at [240, 230] on textarea "Someone from **{{ location }}** is also here {{ time_ago }}" at bounding box center [416, 240] width 413 height 56
drag, startPoint x: 266, startPoint y: 230, endPoint x: 211, endPoint y: 230, distance: 55.6
click at [211, 230] on textarea "Someone from **{{ location }}** is also here {{ time_ago }}" at bounding box center [416, 240] width 413 height 56
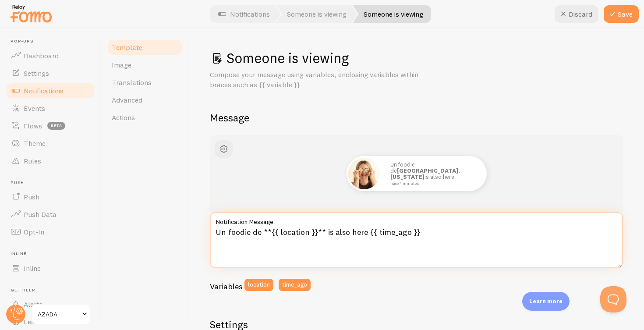
drag, startPoint x: 364, startPoint y: 231, endPoint x: 324, endPoint y: 230, distance: 39.9
click at [324, 230] on textarea "Un foodie de **{{ location }}** is also here {{ time_ago }}" at bounding box center [416, 240] width 413 height 56
drag, startPoint x: 418, startPoint y: 230, endPoint x: 325, endPoint y: 231, distance: 93.3
click at [325, 231] on textarea "Un foodie de **{{ location }}** también [PERSON_NAME] esto {{ time_ago }}" at bounding box center [416, 240] width 413 height 56
click at [407, 228] on textarea "Un foodie de **{{ location }}** también [PERSON_NAME] esto {{ time_ago }}" at bounding box center [416, 240] width 413 height 56
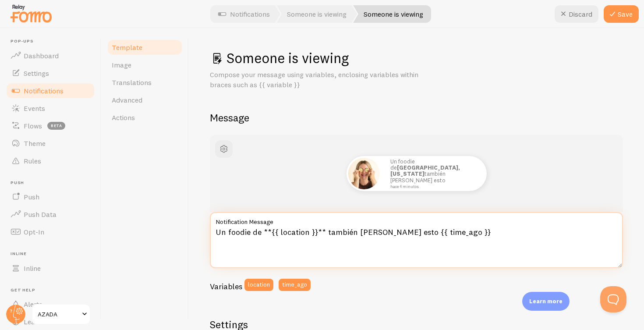
click at [411, 230] on textarea "Un foodie de **{{ location }}** también [PERSON_NAME] esto {{ time_ago }}" at bounding box center [416, 240] width 413 height 56
type textarea "Un foodie de **{{ location }}** también está ojeando {{ time_ago }}"
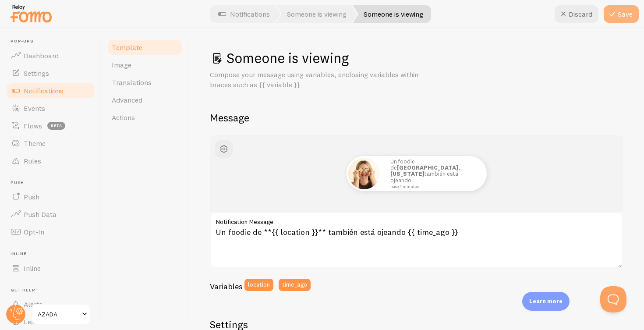
click at [627, 9] on button "Save" at bounding box center [621, 14] width 35 height 18
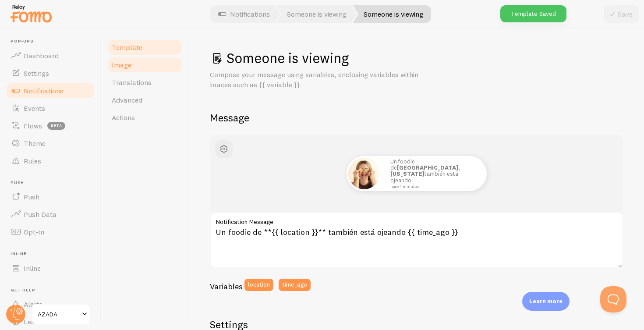
click at [124, 63] on span "Image" at bounding box center [122, 64] width 20 height 9
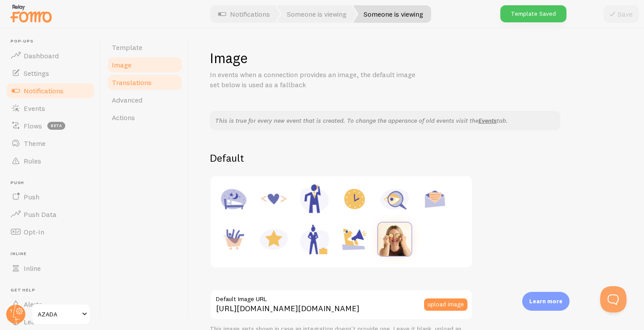
click at [128, 81] on span "Translations" at bounding box center [132, 82] width 40 height 9
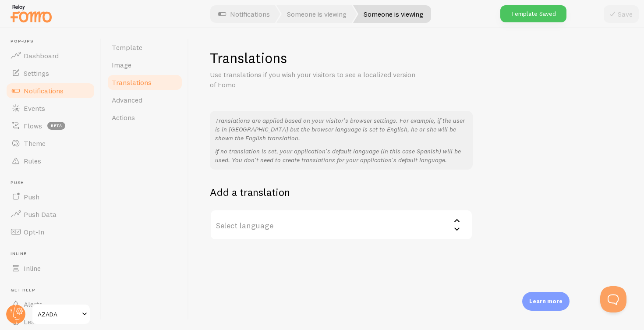
click at [266, 226] on label "Select language" at bounding box center [341, 224] width 263 height 31
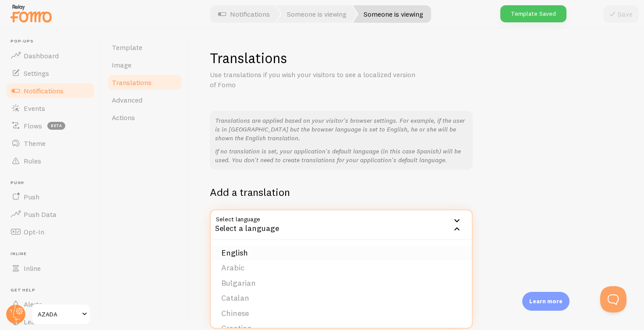
click at [264, 245] on li "English" at bounding box center [341, 252] width 261 height 15
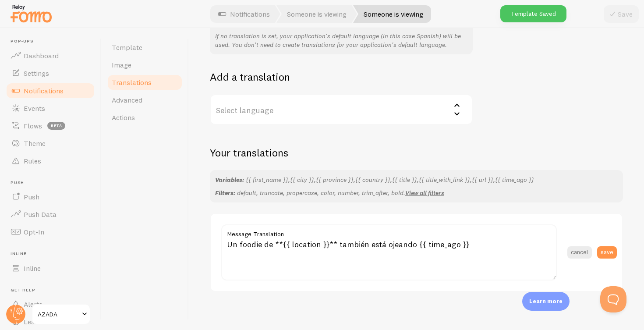
scroll to position [114, 0]
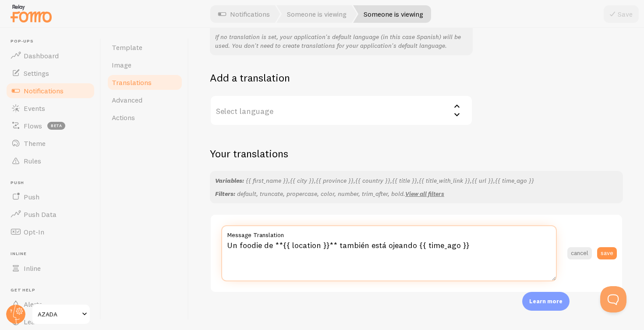
drag, startPoint x: 237, startPoint y: 241, endPoint x: 226, endPoint y: 241, distance: 11.8
click at [226, 241] on textarea "Un foodie de **{{ location }}** también está ojeando {{ time_ago }}" at bounding box center [389, 253] width 336 height 56
drag, startPoint x: 405, startPoint y: 240, endPoint x: 330, endPoint y: 239, distance: 75.4
click at [330, 239] on textarea "A foodie de **{{ location }}** también está ojeando {{ time_ago }}" at bounding box center [389, 253] width 336 height 56
type textarea "A foodie de **{{ location }}**is also watching this {{ time_ago }}"
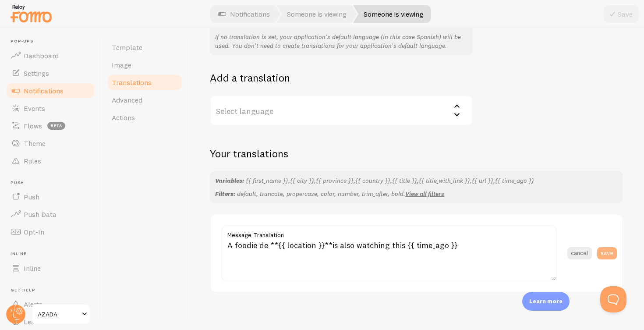
click at [607, 251] on button "save" at bounding box center [607, 253] width 20 height 12
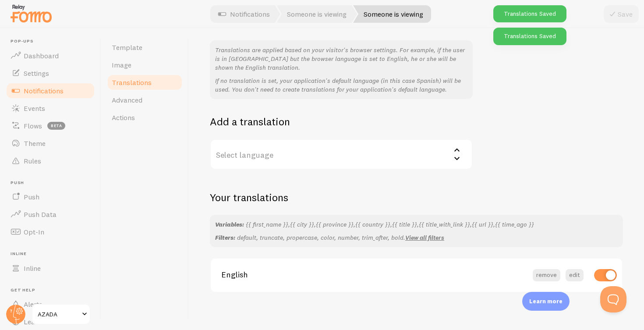
click at [321, 149] on label "Select language" at bounding box center [341, 154] width 263 height 31
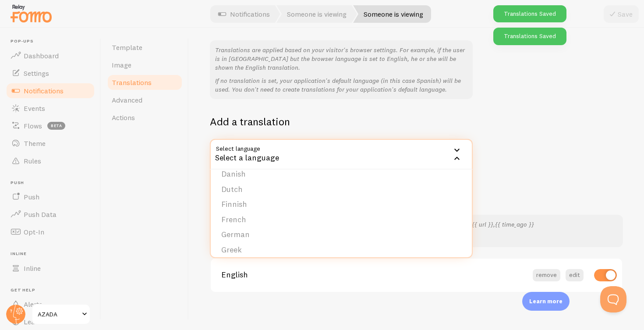
scroll to position [89, 0]
click at [244, 222] on li "German" at bounding box center [341, 229] width 261 height 15
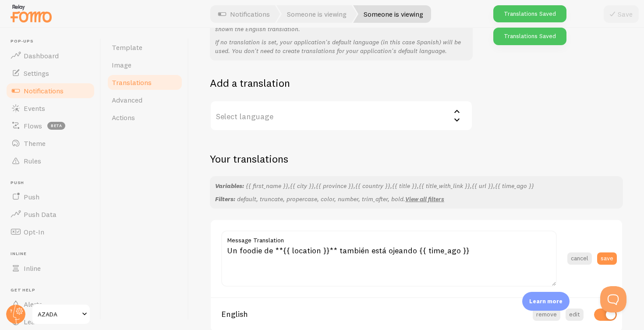
scroll to position [112, 0]
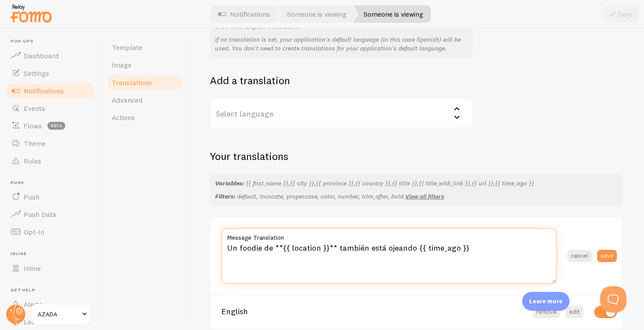
drag, startPoint x: 262, startPoint y: 253, endPoint x: 223, endPoint y: 246, distance: 40.0
click at [223, 246] on textarea "Un foodie de **{{ location }}** también está ojeando {{ time_ago }}" at bounding box center [389, 256] width 336 height 56
paste textarea "Ein Foodie aus {{ location }} [PERSON_NAME] sich das auch an {{ time_ago }}."
type textarea "Ein Foodie aus {{ location }} [PERSON_NAME] sich das auch an {{ time_ago }}."
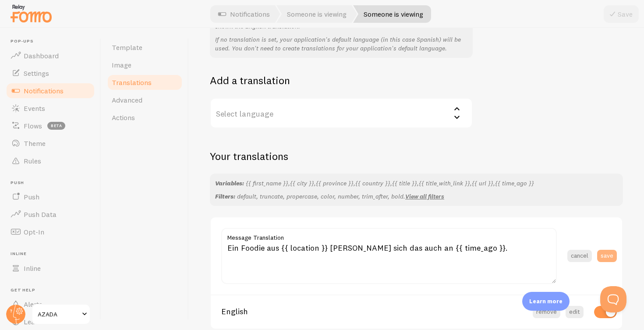
click at [608, 251] on button "save" at bounding box center [607, 256] width 20 height 12
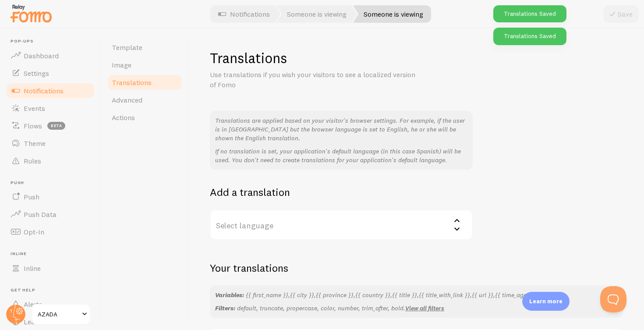
scroll to position [0, 0]
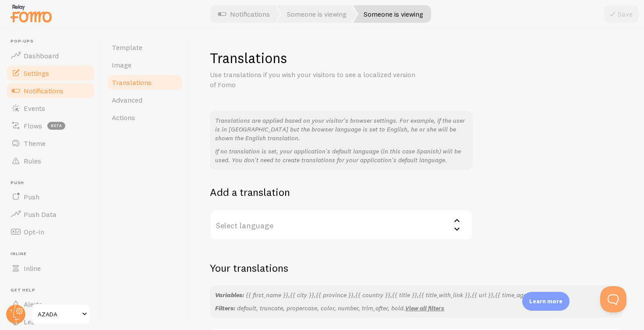
click at [39, 72] on span "Settings" at bounding box center [36, 73] width 25 height 9
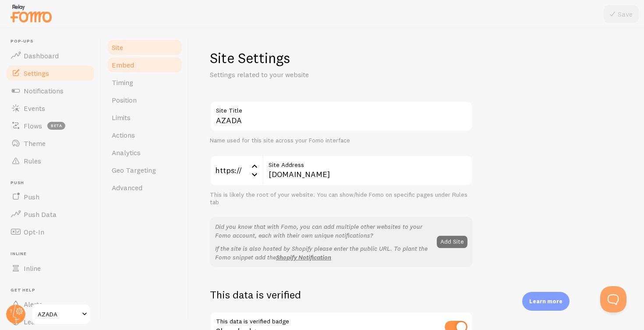
click at [123, 65] on span "Embed" at bounding box center [123, 64] width 22 height 9
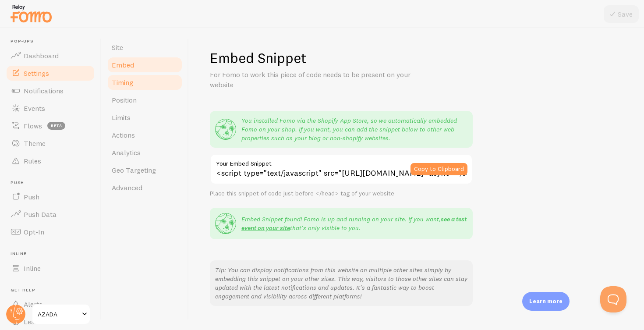
click at [124, 81] on span "Timing" at bounding box center [122, 82] width 21 height 9
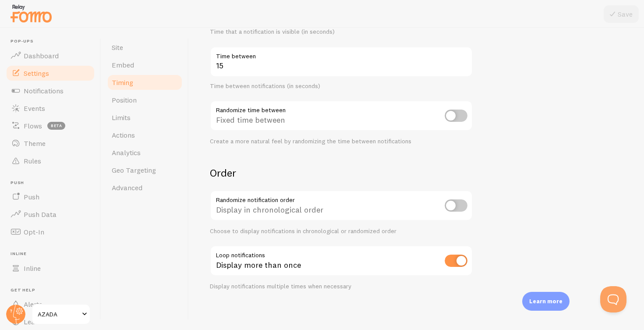
scroll to position [186, 0]
click at [123, 97] on span "Position" at bounding box center [124, 100] width 25 height 9
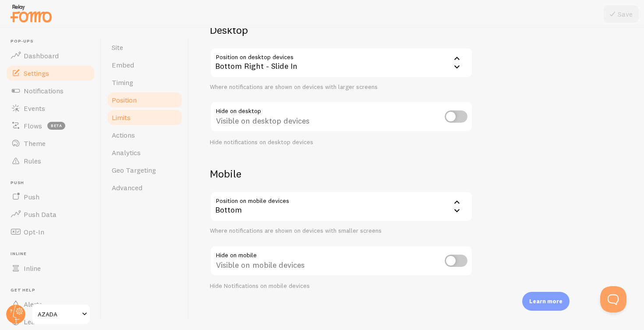
scroll to position [77, 0]
click at [121, 117] on span "Limits" at bounding box center [121, 117] width 19 height 9
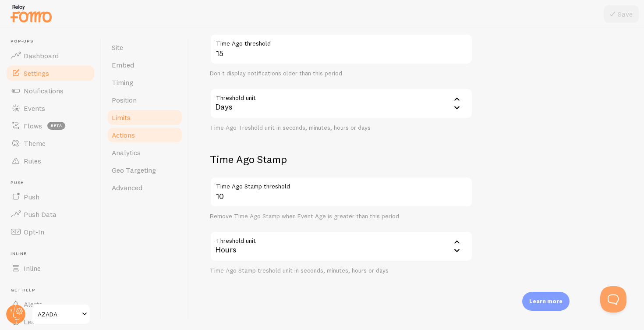
scroll to position [234, 0]
click at [129, 136] on span "Actions" at bounding box center [123, 135] width 23 height 9
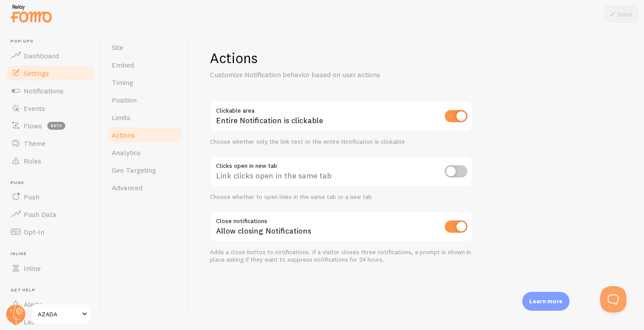
click at [451, 116] on input "checkbox" at bounding box center [456, 116] width 23 height 12
checkbox input "false"
click at [620, 14] on button "Save" at bounding box center [621, 14] width 35 height 18
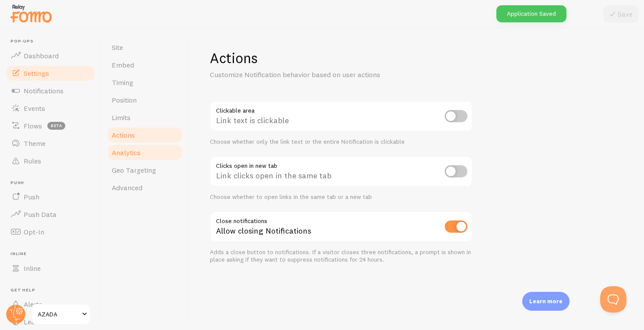
click at [127, 153] on span "Analytics" at bounding box center [126, 152] width 29 height 9
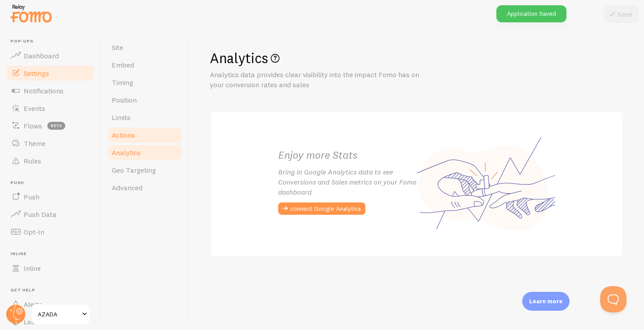
click at [125, 136] on span "Actions" at bounding box center [123, 135] width 23 height 9
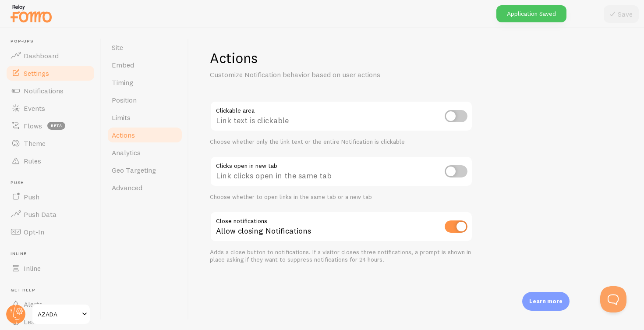
click at [453, 115] on input "checkbox" at bounding box center [456, 116] width 23 height 12
checkbox input "true"
click at [627, 11] on button "Save" at bounding box center [621, 14] width 35 height 18
click at [129, 170] on span "Geo Targeting" at bounding box center [134, 170] width 44 height 9
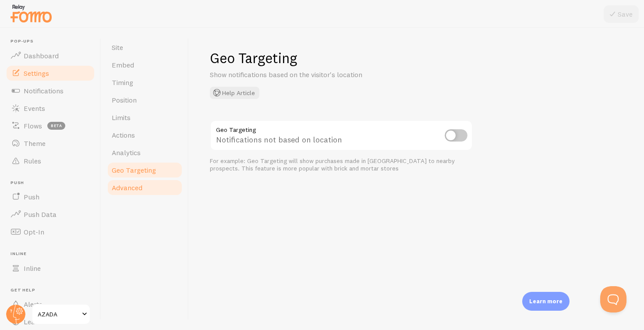
click at [131, 189] on span "Advanced" at bounding box center [127, 187] width 31 height 9
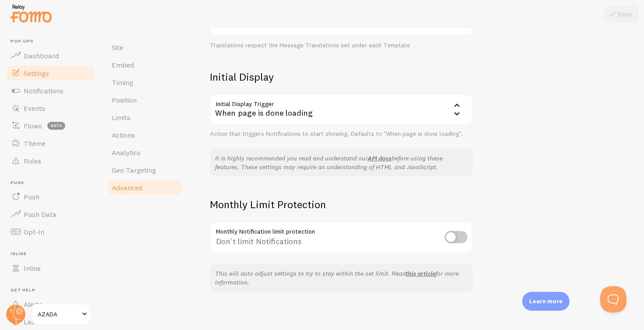
scroll to position [174, 0]
click at [39, 92] on span "Notifications" at bounding box center [44, 90] width 40 height 9
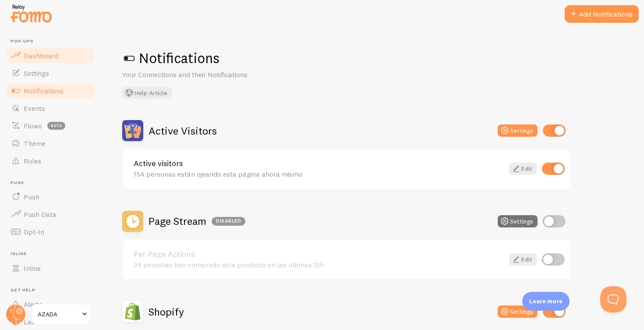
click at [40, 57] on span "Dashboard" at bounding box center [41, 55] width 35 height 9
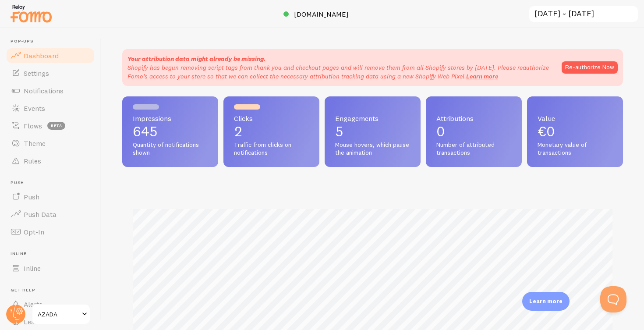
scroll to position [230, 501]
click at [598, 64] on button "Re-authorize Now" at bounding box center [590, 67] width 56 height 12
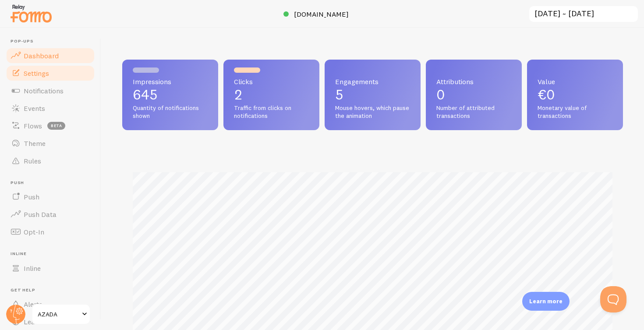
click at [35, 74] on span "Settings" at bounding box center [36, 73] width 25 height 9
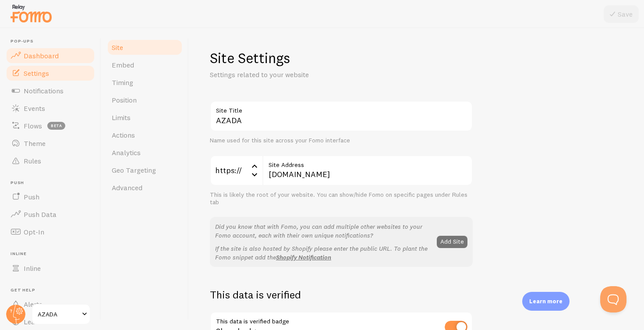
click at [44, 55] on span "Dashboard" at bounding box center [41, 55] width 35 height 9
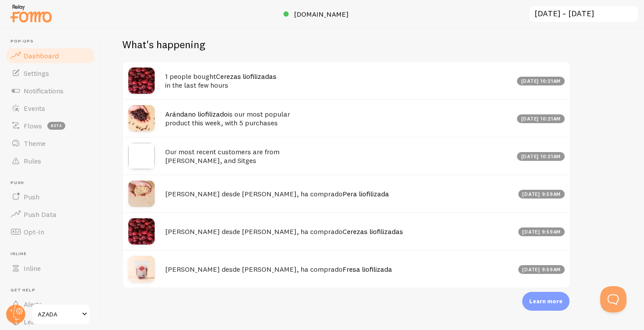
scroll to position [431, 0]
click at [34, 104] on span "Events" at bounding box center [34, 108] width 21 height 9
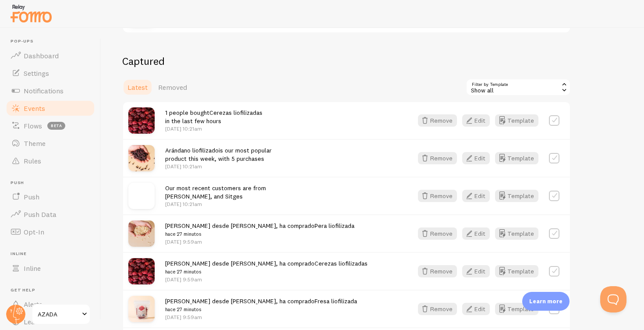
scroll to position [163, 0]
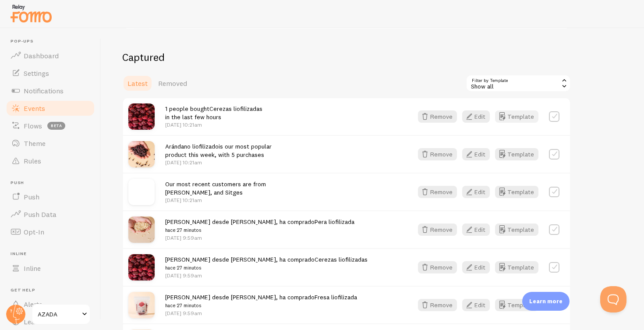
click at [521, 117] on button "Template" at bounding box center [516, 116] width 43 height 12
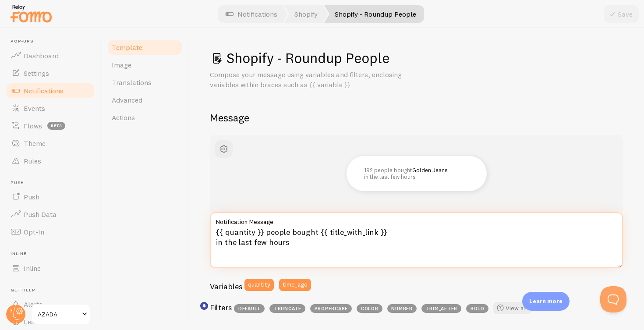
click at [272, 230] on textarea "{{ quantity }} people bought {{ title_with_link }} in the last few hours" at bounding box center [416, 240] width 413 height 56
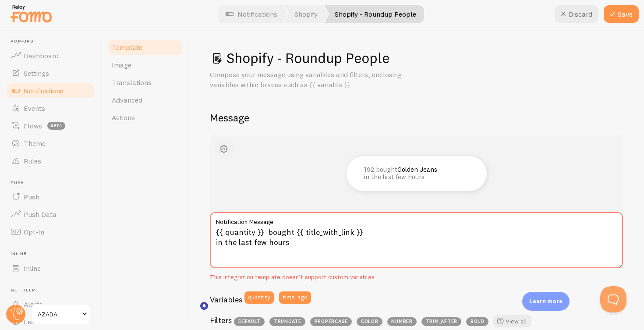
click at [225, 145] on span "button" at bounding box center [224, 149] width 11 height 11
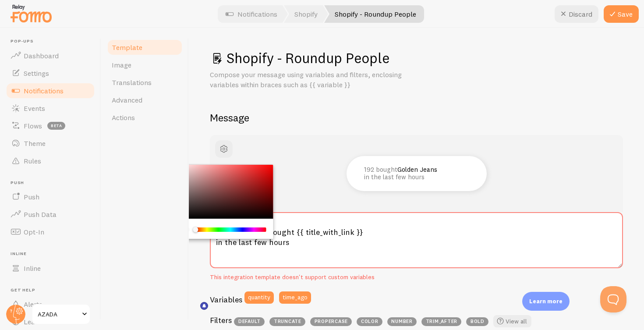
click at [187, 142] on div "Template Image Translations Advanced Actions" at bounding box center [145, 179] width 88 height 302
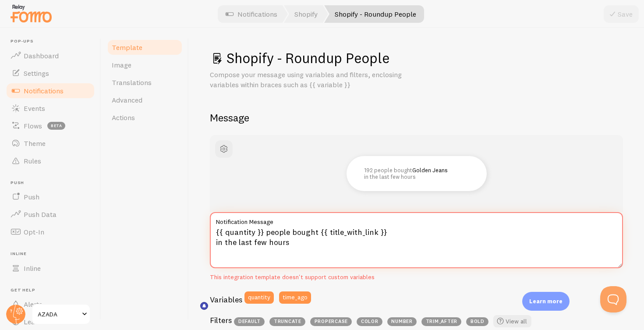
click at [306, 230] on textarea "{{ quantity }} people bought {{ title_with_link }} in the last few hours" at bounding box center [416, 240] width 413 height 56
click at [314, 230] on textarea "{{ quantity }} people bought {{ title_with_link }} in the last few hours" at bounding box center [416, 240] width 413 height 56
drag, startPoint x: 317, startPoint y: 231, endPoint x: 267, endPoint y: 231, distance: 50.0
click at [267, 231] on textarea "{{ quantity }} people bought {{ title_with_link }} in the last few hours" at bounding box center [416, 240] width 413 height 56
drag, startPoint x: 291, startPoint y: 242, endPoint x: 216, endPoint y: 242, distance: 75.4
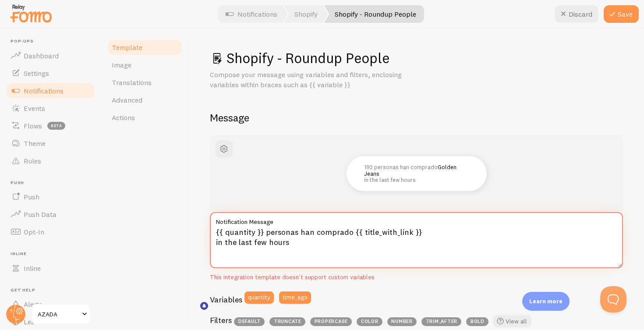
click at [216, 242] on textarea "{{ quantity }} personas han comprado {{ title_with_link }} in the last few hours" at bounding box center [416, 240] width 413 height 56
click at [217, 242] on textarea "{{ quantity }} personas han comprado {{ title_with_link }} en las últimas horas" at bounding box center [416, 240] width 413 height 56
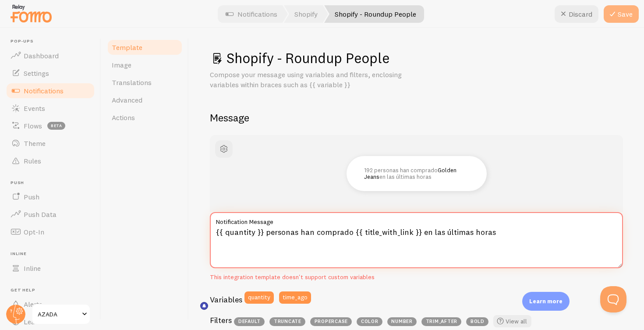
type textarea "{{ quantity }} personas han comprado {{ title_with_link }} en las últimas horas"
click at [627, 11] on button "Save" at bounding box center [621, 14] width 35 height 18
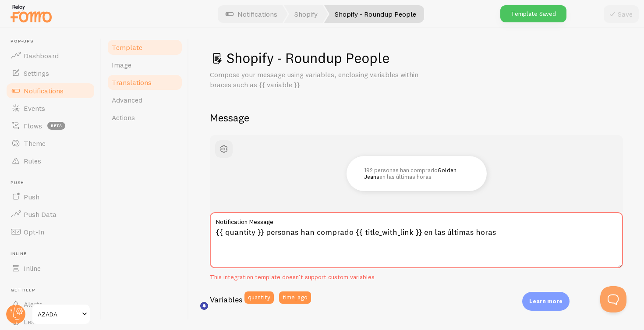
click at [127, 79] on span "Translations" at bounding box center [132, 82] width 40 height 9
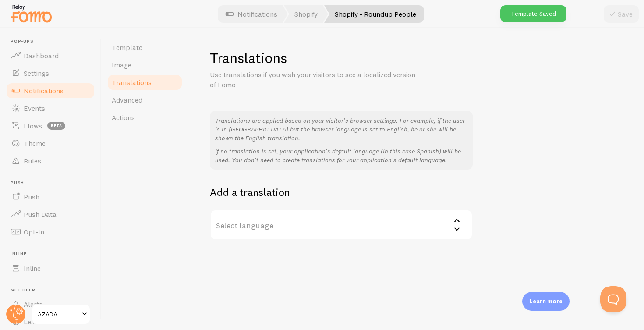
click at [288, 224] on label "Select language" at bounding box center [341, 224] width 263 height 31
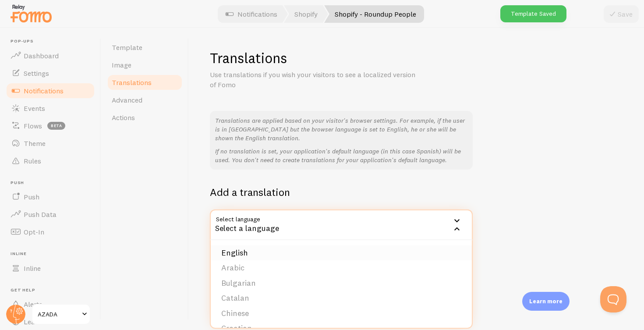
click at [276, 246] on li "English" at bounding box center [341, 252] width 261 height 15
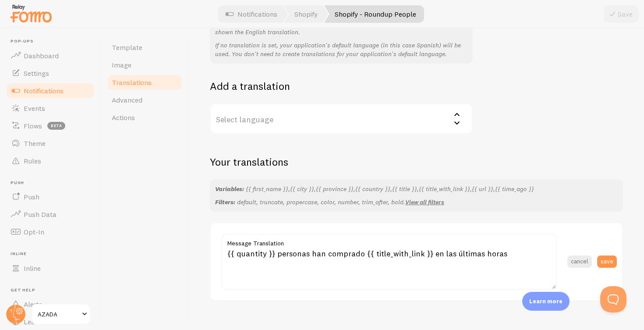
scroll to position [114, 0]
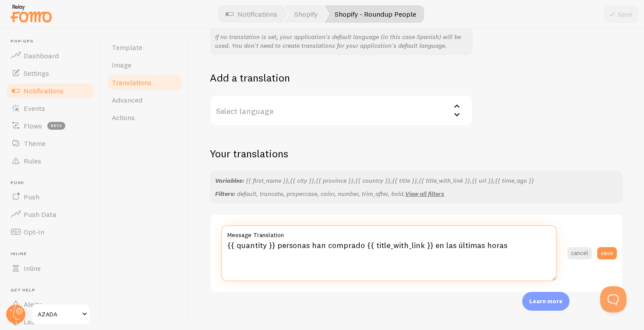
drag, startPoint x: 361, startPoint y: 240, endPoint x: 277, endPoint y: 240, distance: 83.7
click at [277, 240] on textarea "{{ quantity }} personas han comprado {{ title_with_link }} en las últimas horas" at bounding box center [389, 253] width 336 height 56
drag, startPoint x: 446, startPoint y: 241, endPoint x: 372, endPoint y: 240, distance: 74.5
click at [372, 240] on textarea "{{ quantity }} bought {{ title_with_link }} en las últimas horas" at bounding box center [389, 253] width 336 height 56
drag, startPoint x: 354, startPoint y: 257, endPoint x: 221, endPoint y: 244, distance: 134.3
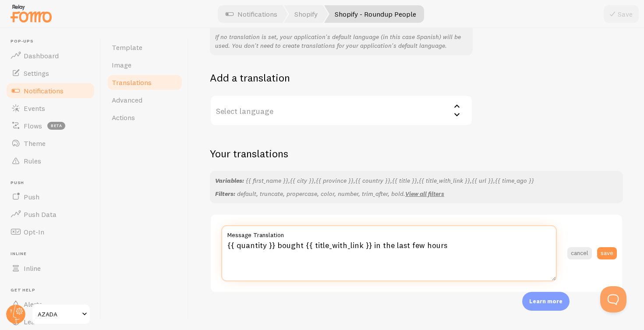
click at [221, 244] on section "{{ quantity }} bought {{ title_with_link }} in the last few hours Message Trans…" at bounding box center [416, 253] width 411 height 77
type textarea "{{ quantity }} bought {{ title_with_link }} in the last few hours"
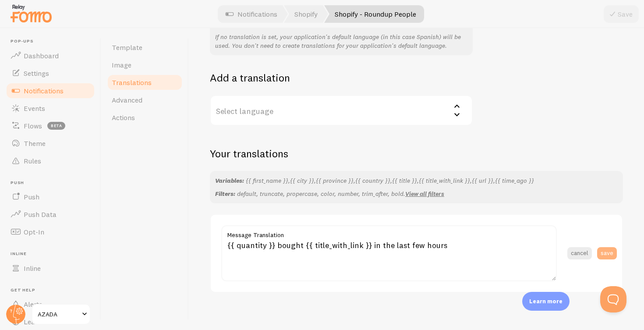
click at [608, 247] on button "save" at bounding box center [607, 253] width 20 height 12
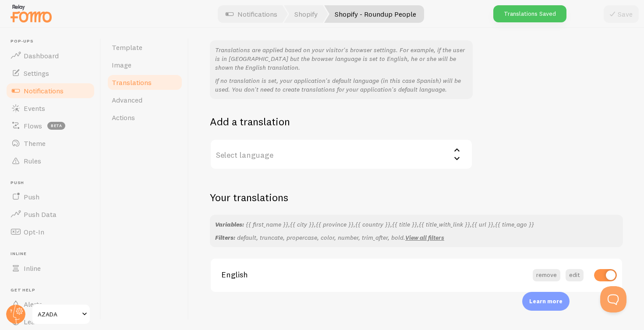
click at [265, 154] on label "Select language" at bounding box center [341, 154] width 263 height 31
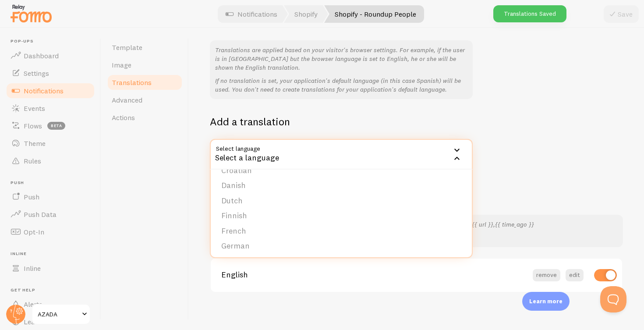
scroll to position [87, 0]
click at [241, 223] on li "German" at bounding box center [341, 230] width 261 height 15
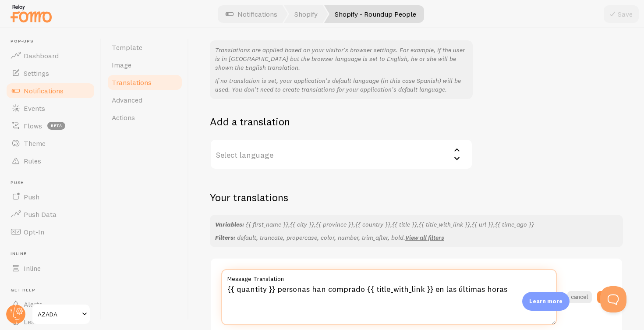
click at [383, 286] on textarea "{{ quantity }} personas han comprado {{ title_with_link }} en las últimas horas" at bounding box center [389, 297] width 336 height 56
paste textarea "hat/haben {{ title_with_link }} in den letzten Stunden gekauft."
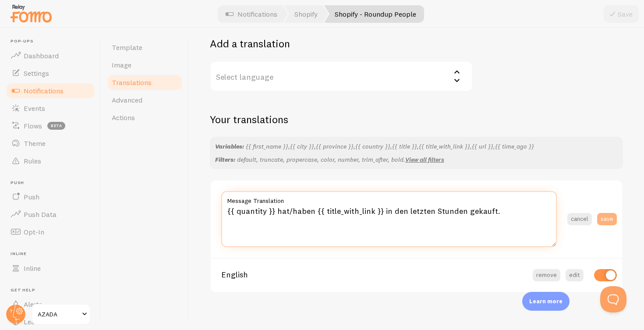
type textarea "{{ quantity }} hat/haben {{ title_with_link }} in den letzten Stunden gekauft."
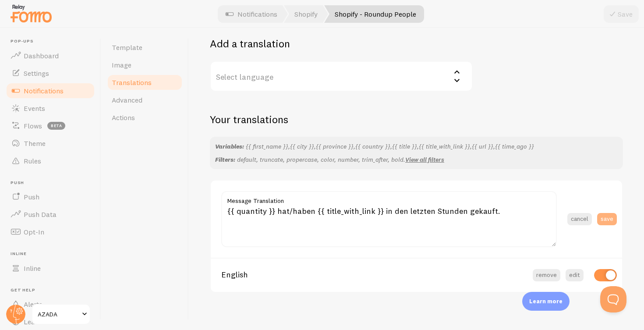
click at [611, 214] on button "save" at bounding box center [607, 219] width 20 height 12
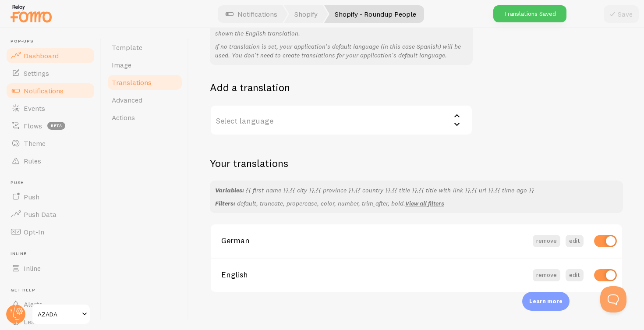
click at [37, 57] on span "Dashboard" at bounding box center [41, 55] width 35 height 9
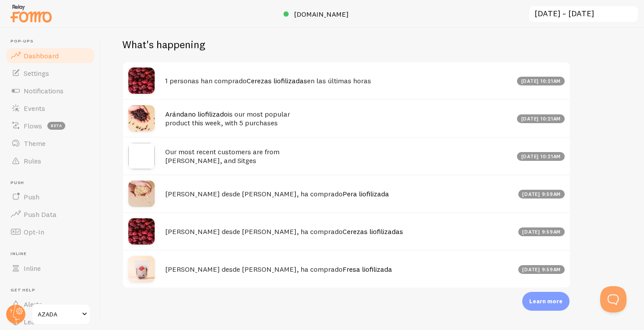
scroll to position [431, 0]
click at [41, 88] on span "Notifications" at bounding box center [44, 90] width 40 height 9
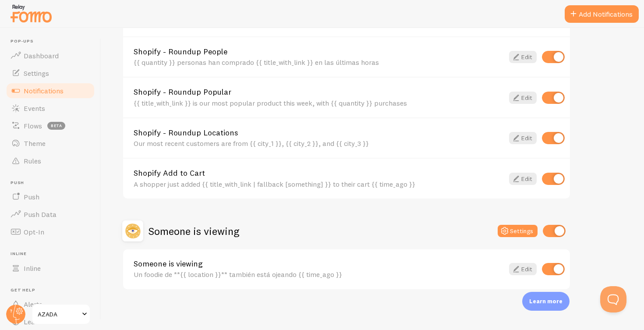
scroll to position [333, 0]
click at [32, 106] on span "Events" at bounding box center [34, 108] width 21 height 9
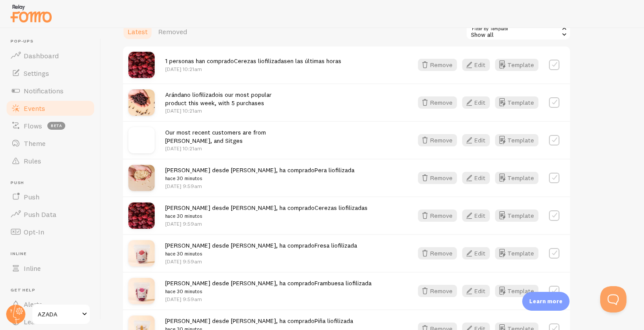
scroll to position [216, 0]
click at [523, 100] on button "Template" at bounding box center [516, 102] width 43 height 12
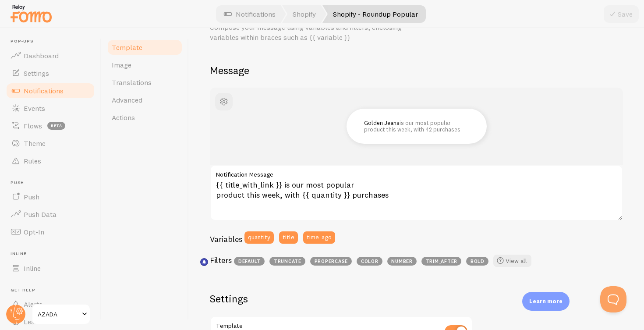
scroll to position [49, 0]
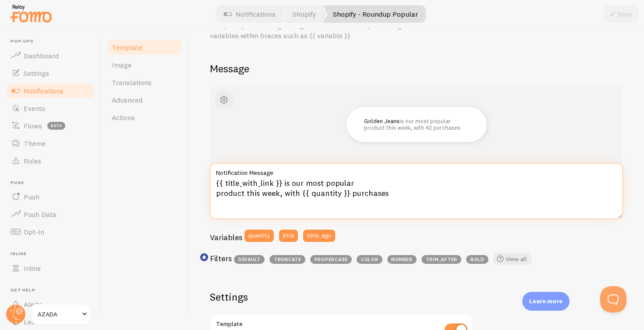
drag, startPoint x: 279, startPoint y: 191, endPoint x: 283, endPoint y: 182, distance: 10.0
click at [283, 182] on textarea "{{ title_with_link }} is our most popular product this week, with {{ quantity }…" at bounding box center [416, 191] width 413 height 56
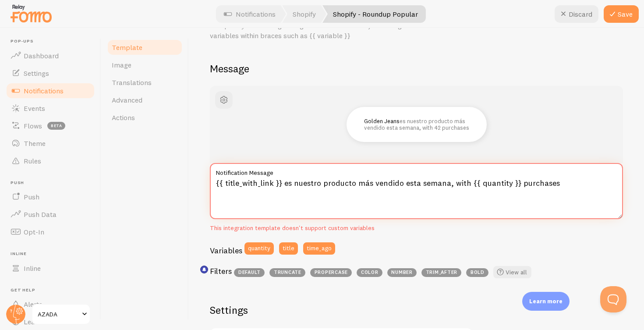
click at [461, 181] on textarea "{{ title_with_link }} es nuestro producto más vendido esta semana, with {{ quan…" at bounding box center [416, 191] width 413 height 56
drag, startPoint x: 554, startPoint y: 183, endPoint x: 287, endPoint y: 184, distance: 266.8
click at [287, 184] on textarea "{{ title_with_link }} es nuestro producto más vendido esta semana, with {{ quan…" at bounding box center [416, 191] width 413 height 56
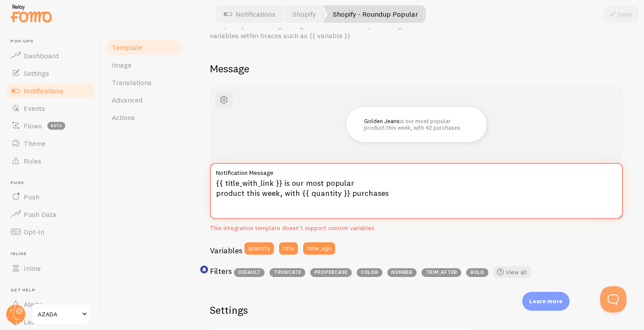
click at [339, 195] on textarea "{{ title_with_link }} is our most popular product this week, with {{ quantity }…" at bounding box center [416, 191] width 413 height 56
drag, startPoint x: 396, startPoint y: 192, endPoint x: 283, endPoint y: 184, distance: 113.4
click at [283, 184] on textarea "{{ title_with_link }} is our most popular product this week, with {{ quantity }…" at bounding box center [416, 191] width 413 height 56
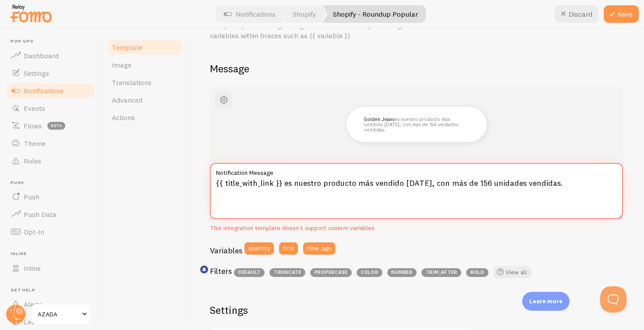
click at [217, 181] on textarea "{{ title_with_link }} es nuestro producto más vendido hoy, con más de 156 unida…" at bounding box center [416, 191] width 413 height 56
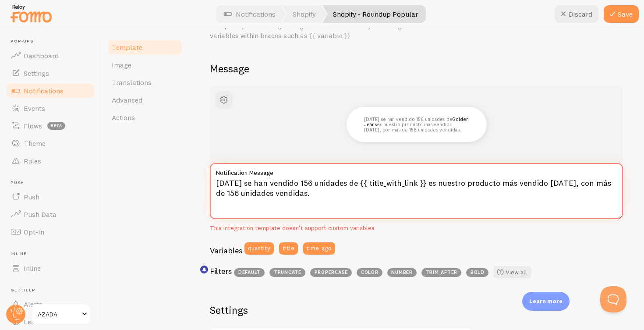
drag, startPoint x: 416, startPoint y: 188, endPoint x: 413, endPoint y: 182, distance: 6.7
click at [413, 182] on textarea "Hoy se han vendido 156 unidades de {{ title_with_link }} es nuestro producto má…" at bounding box center [416, 191] width 413 height 56
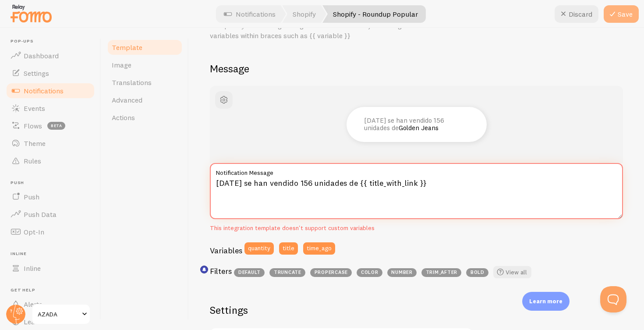
type textarea "Hoy se han vendido 156 unidades de {{ title_with_link }}"
click at [618, 12] on button "Save" at bounding box center [621, 14] width 35 height 18
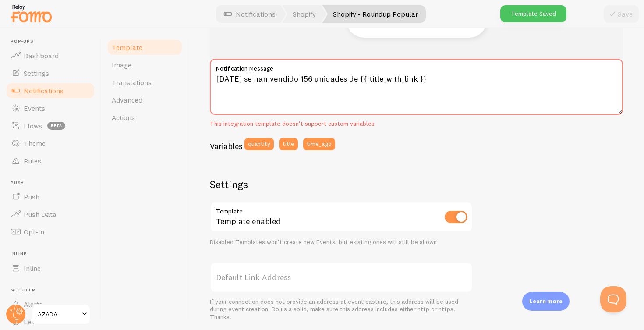
scroll to position [158, 0]
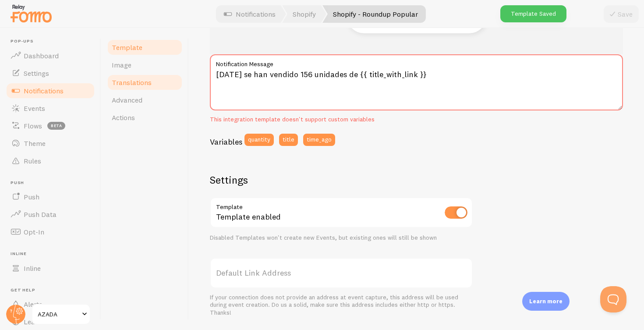
click at [128, 81] on span "Translations" at bounding box center [132, 82] width 40 height 9
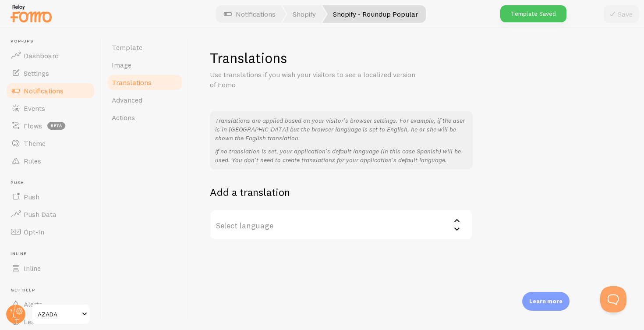
click at [330, 223] on label "Select language" at bounding box center [341, 224] width 263 height 31
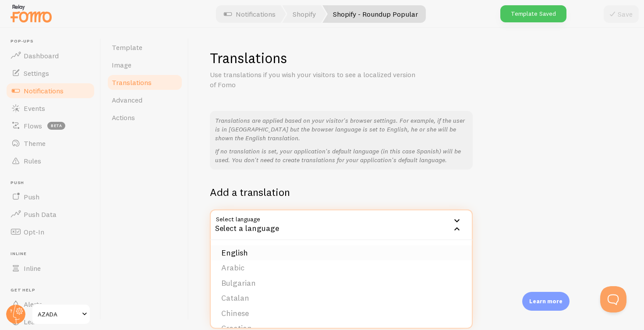
click at [307, 252] on li "English" at bounding box center [341, 252] width 261 height 15
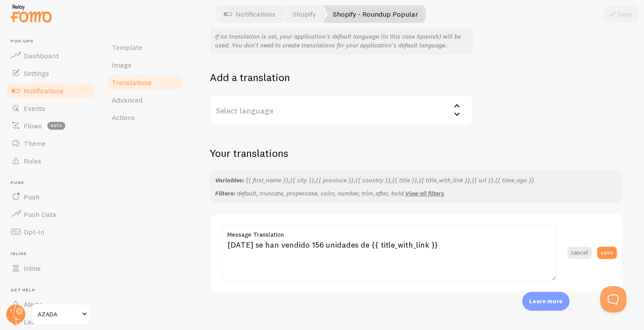
scroll to position [114, 0]
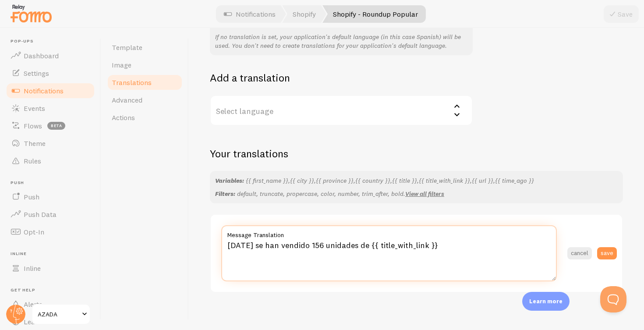
click at [372, 251] on textarea "Hoy se han vendido 156 unidades de {{ title_with_link }}" at bounding box center [389, 253] width 336 height 56
paste textarea "{{ title_with_link }} is our most popular product this week, with {{ quantity }…"
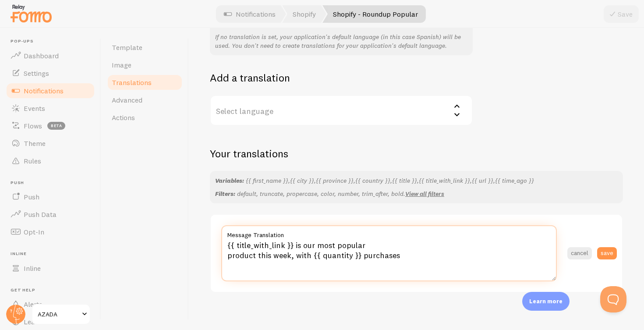
drag, startPoint x: 359, startPoint y: 250, endPoint x: 312, endPoint y: 250, distance: 46.9
click at [312, 250] on textarea "{{ title_with_link }} is our most popular product this week, with {{ quantity }…" at bounding box center [389, 253] width 336 height 56
click at [281, 251] on textarea "{{ title_with_link }} is our most popular product this week, with 156 purchases" at bounding box center [389, 253] width 336 height 56
click at [229, 253] on textarea "{{ title_with_link }} is our most popular product today, with 156 purchases" at bounding box center [389, 253] width 336 height 56
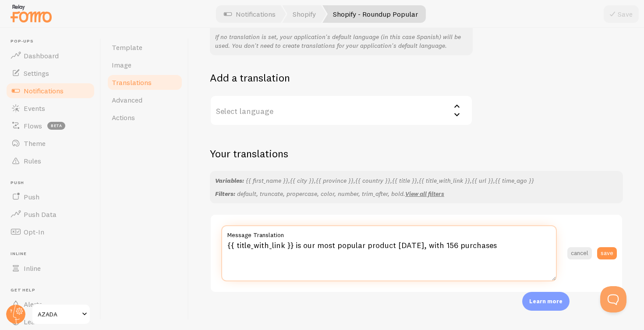
click at [431, 250] on textarea "{{ title_with_link }} is our most popular product today, with 156 purchases" at bounding box center [389, 253] width 336 height 56
type textarea "{{ title_with_link }} is our most popular product today, with 156 purchases"
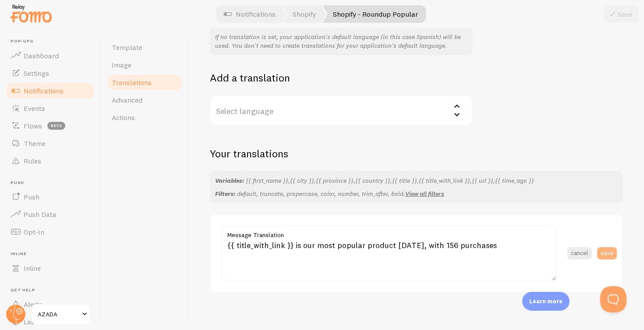
click at [606, 247] on button "save" at bounding box center [607, 253] width 20 height 12
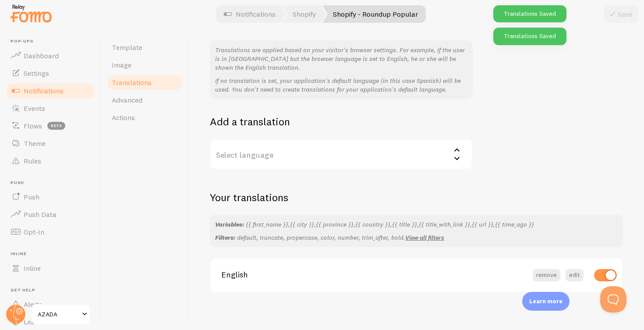
click at [283, 153] on label "Select language" at bounding box center [341, 154] width 263 height 31
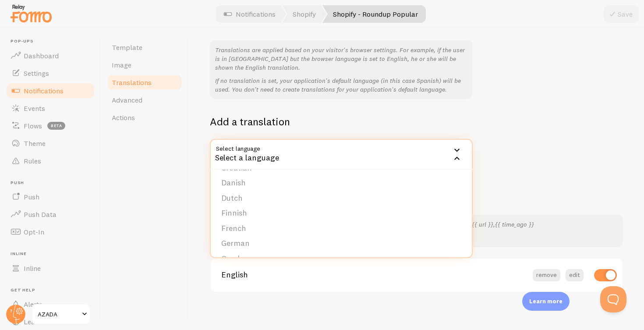
scroll to position [91, 0]
click at [236, 221] on li "German" at bounding box center [341, 227] width 261 height 15
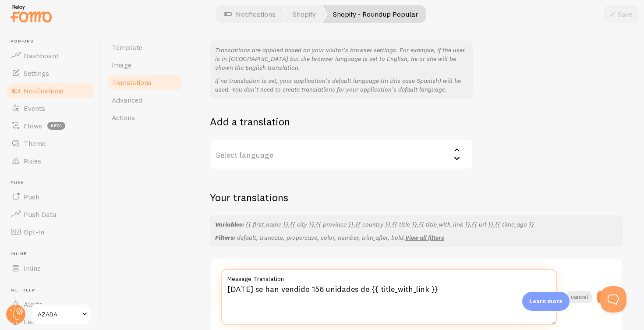
drag, startPoint x: 437, startPoint y: 287, endPoint x: 211, endPoint y: 285, distance: 226.1
click at [211, 285] on section "Hoy se han vendido 156 unidades de {{ title_with_link }} Message Translation ca…" at bounding box center [416, 297] width 411 height 77
paste textarea "{{ title_with_link }} ist heute unser beliebtestes Produkt mit 156 Käufen."
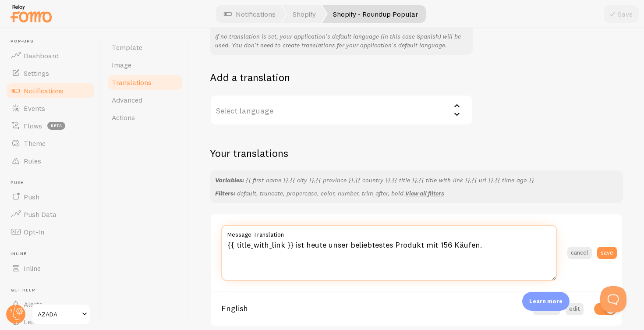
scroll to position [127, 0]
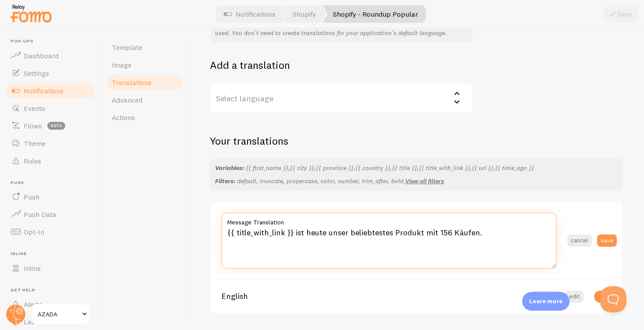
click at [459, 230] on textarea "{{ title_with_link }} ist heute unser beliebtestes Produkt mit 156 Käufen." at bounding box center [389, 241] width 336 height 56
click at [298, 227] on textarea "{{ title_with_link }} ist heute unser beliebtestes Produkt mit 156 Käufen." at bounding box center [389, 241] width 336 height 56
click at [319, 227] on textarea "{{ title_with_link }} sind heute unser beliebtestes Produkt mit 156 Käufen." at bounding box center [389, 241] width 336 height 56
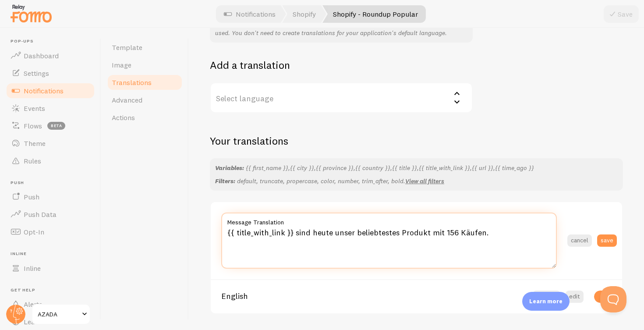
click at [319, 227] on textarea "{{ title_with_link }} sind heute unser beliebtestes Produkt mit 156 Käufen." at bounding box center [389, 241] width 336 height 56
click at [463, 225] on textarea "{{ title_with_link }} sind gerade unser beliebtestes Produkt mit 156 Käufen." at bounding box center [389, 241] width 336 height 56
click at [480, 249] on textarea "{{ title_with_link }} sind gerade unser beliebtestes Produkt mit 156 verkäufe." at bounding box center [389, 241] width 336 height 56
click at [490, 241] on textarea "{{ title_with_link }} sind gerade unser beliebtestes Produkt mit 156 Verkäufe" at bounding box center [389, 241] width 336 height 56
click at [503, 252] on textarea "{{ title_with_link }} sind gerade unser beliebtestes Produkt mit 156 Verkäufe" at bounding box center [389, 241] width 336 height 56
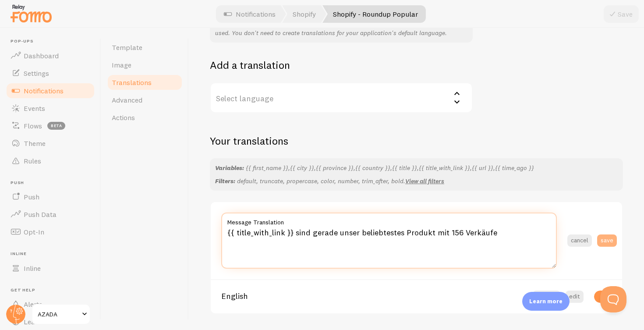
type textarea "{{ title_with_link }} sind gerade unser beliebtestes Produkt mit 156 Verkäufe"
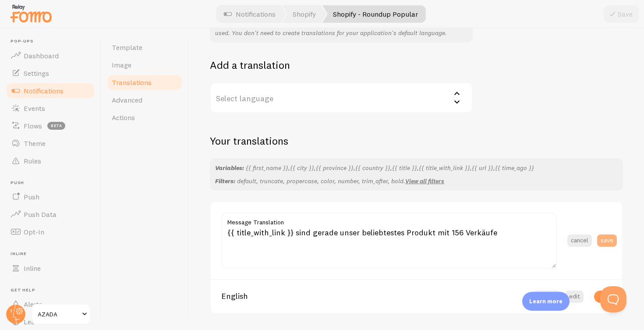
click at [608, 234] on button "save" at bounding box center [607, 240] width 20 height 12
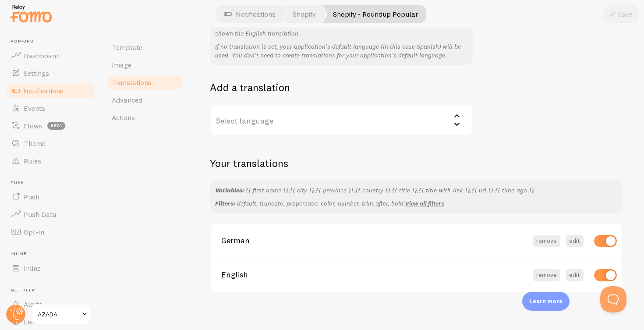
click at [40, 88] on span "Notifications" at bounding box center [44, 90] width 40 height 9
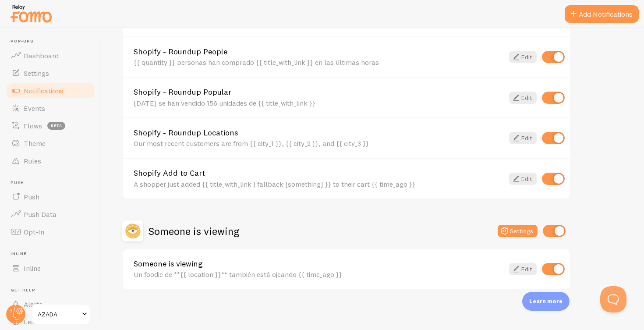
scroll to position [333, 0]
click at [29, 107] on span "Events" at bounding box center [34, 108] width 21 height 9
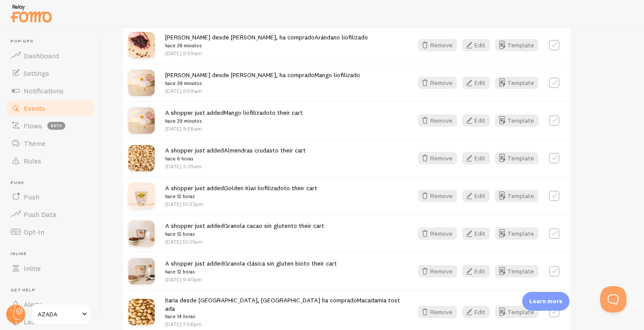
scroll to position [763, 0]
